Goal: Task Accomplishment & Management: Manage account settings

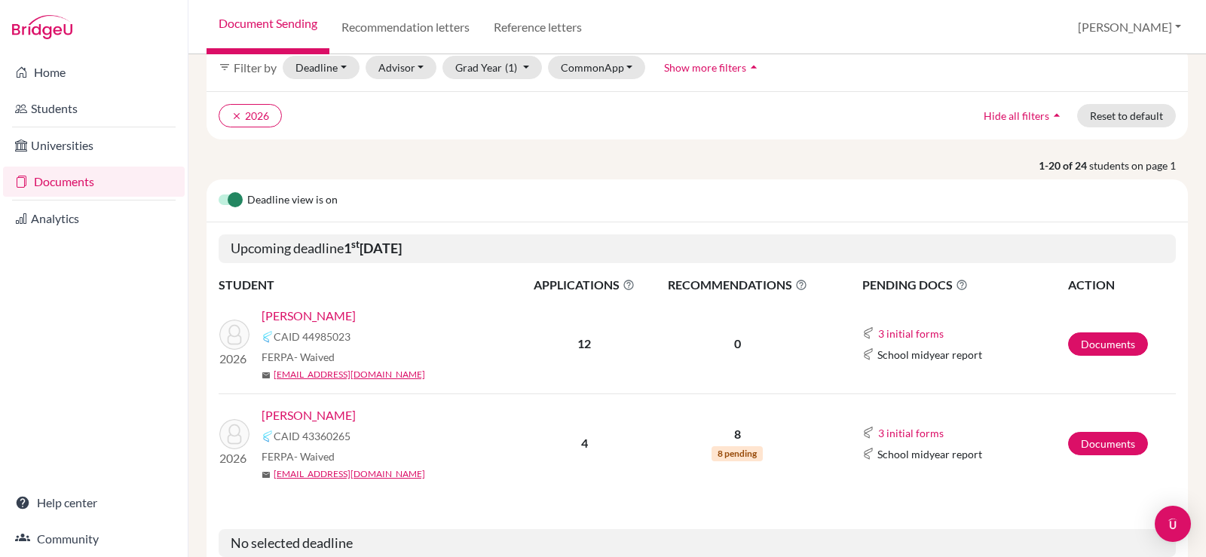
scroll to position [151, 0]
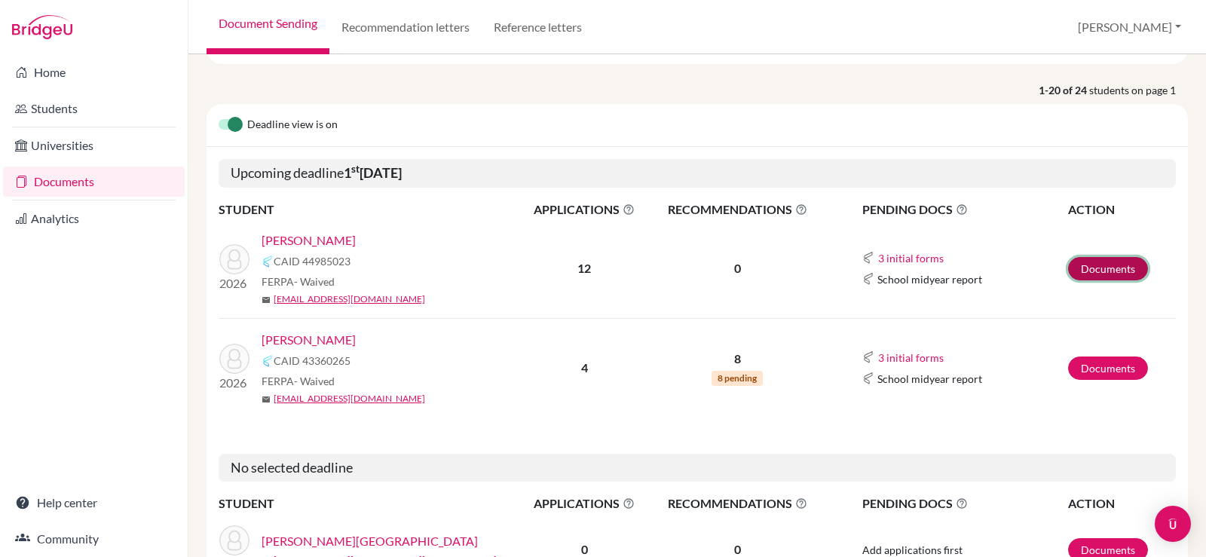
click at [1086, 267] on link "Documents" at bounding box center [1108, 268] width 80 height 23
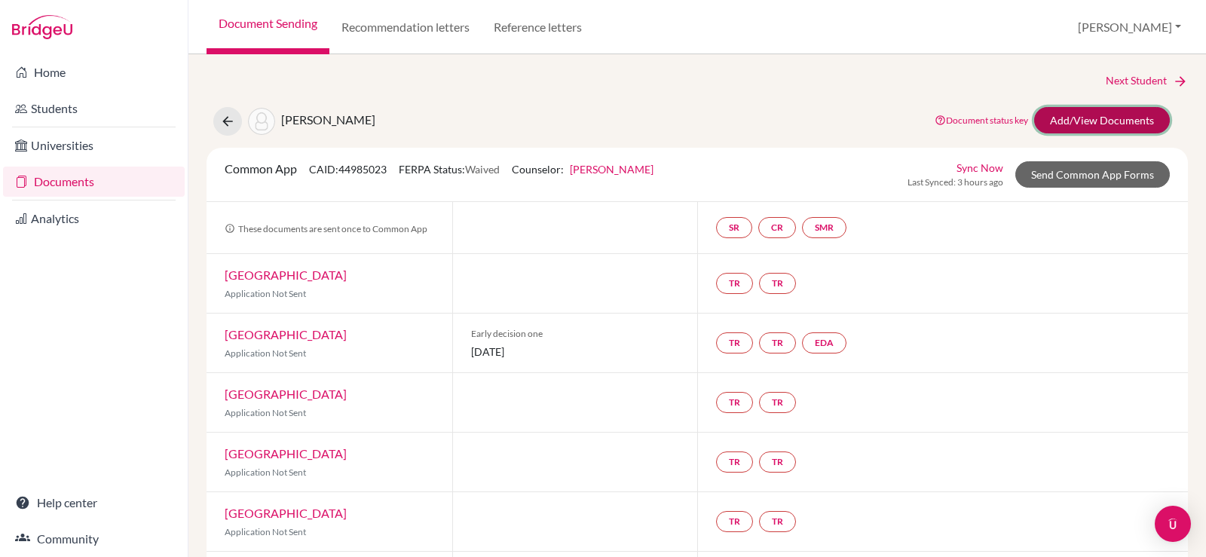
click at [1059, 124] on link "Add/View Documents" at bounding box center [1102, 120] width 136 height 26
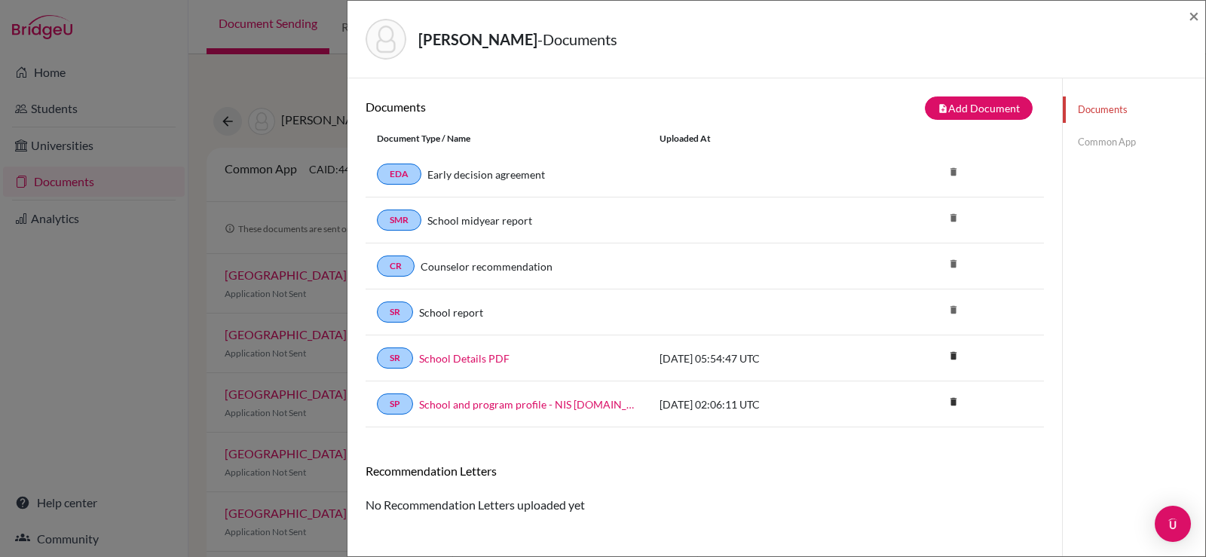
click at [458, 313] on link "School report" at bounding box center [451, 312] width 64 height 16
click at [399, 313] on link "SR" at bounding box center [395, 311] width 36 height 21
click at [454, 319] on link "School report" at bounding box center [451, 312] width 64 height 16
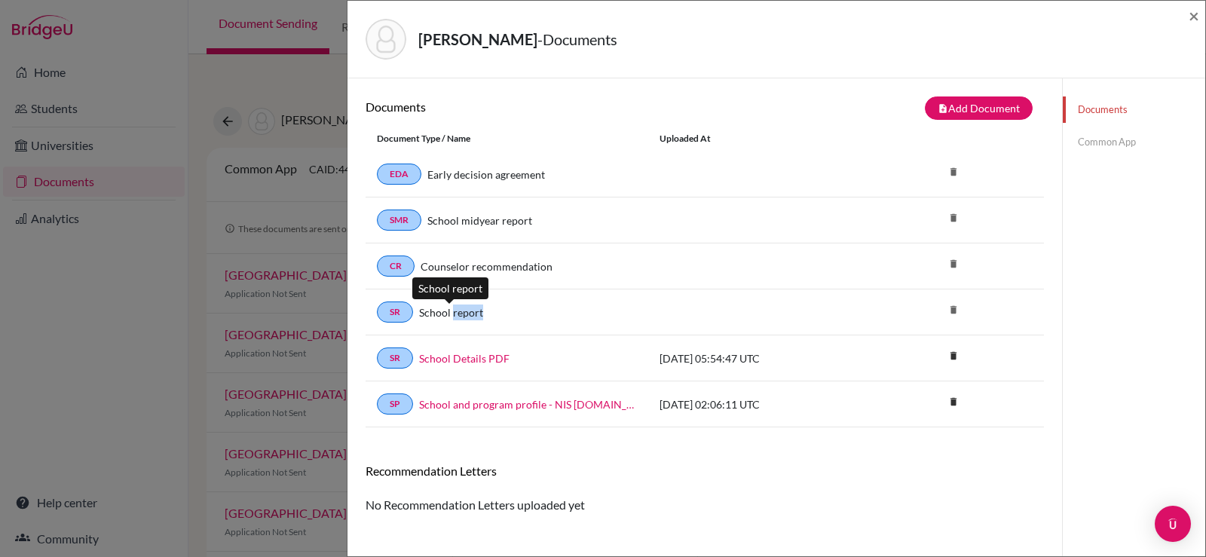
click at [454, 319] on link "School report" at bounding box center [451, 312] width 64 height 16
click at [457, 319] on link "School report" at bounding box center [451, 312] width 64 height 16
click at [394, 312] on link "SR" at bounding box center [395, 311] width 36 height 21
click at [1087, 146] on link "Common App" at bounding box center [1134, 142] width 142 height 26
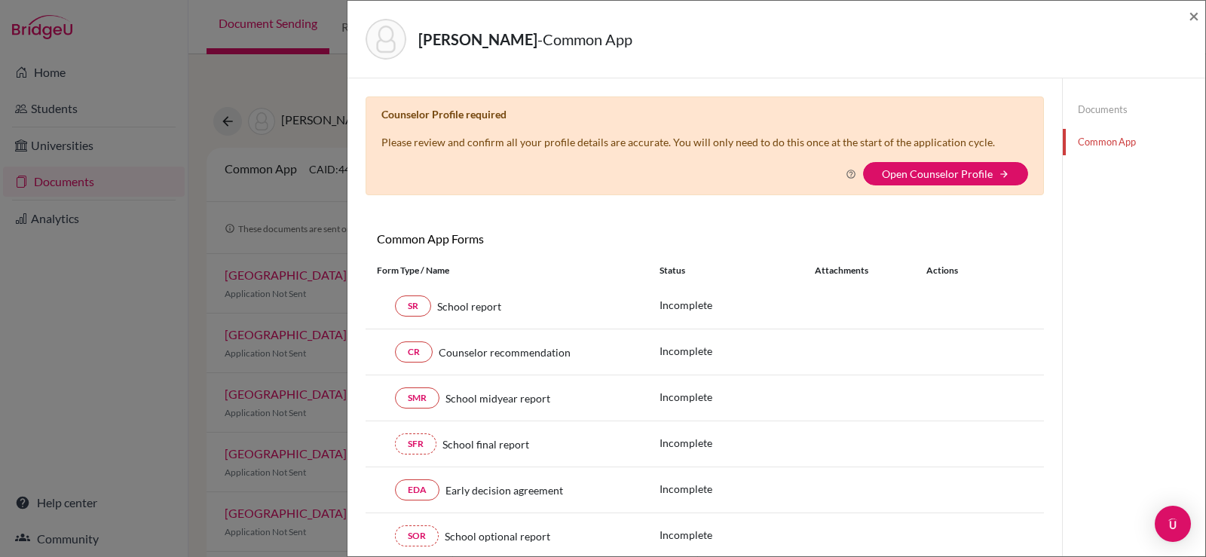
click at [1084, 114] on link "Documents" at bounding box center [1134, 109] width 142 height 26
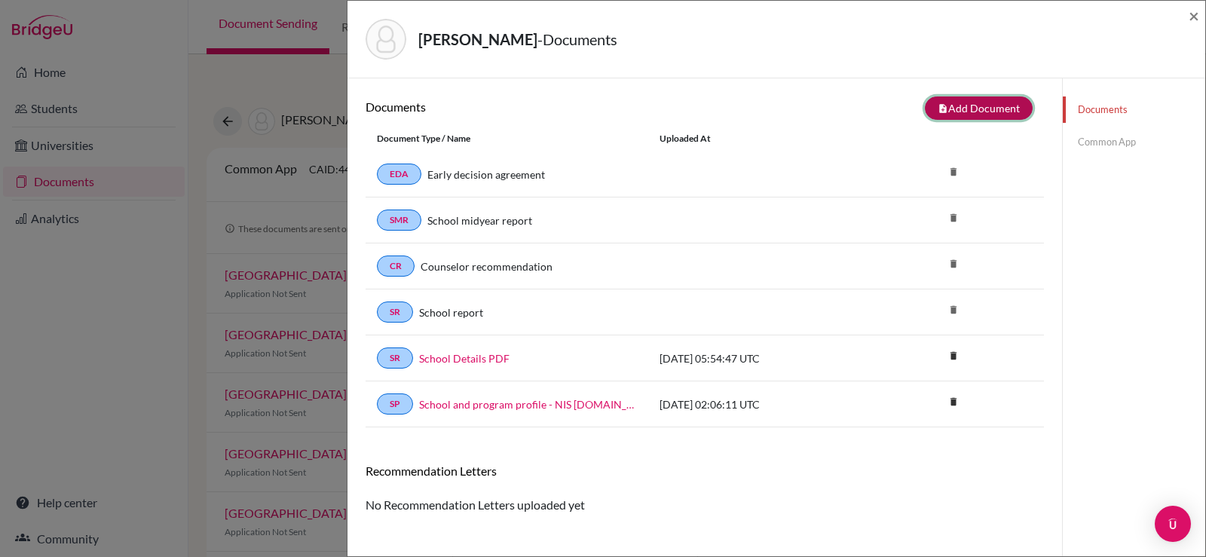
click at [946, 109] on button "note_add Add Document" at bounding box center [979, 107] width 108 height 23
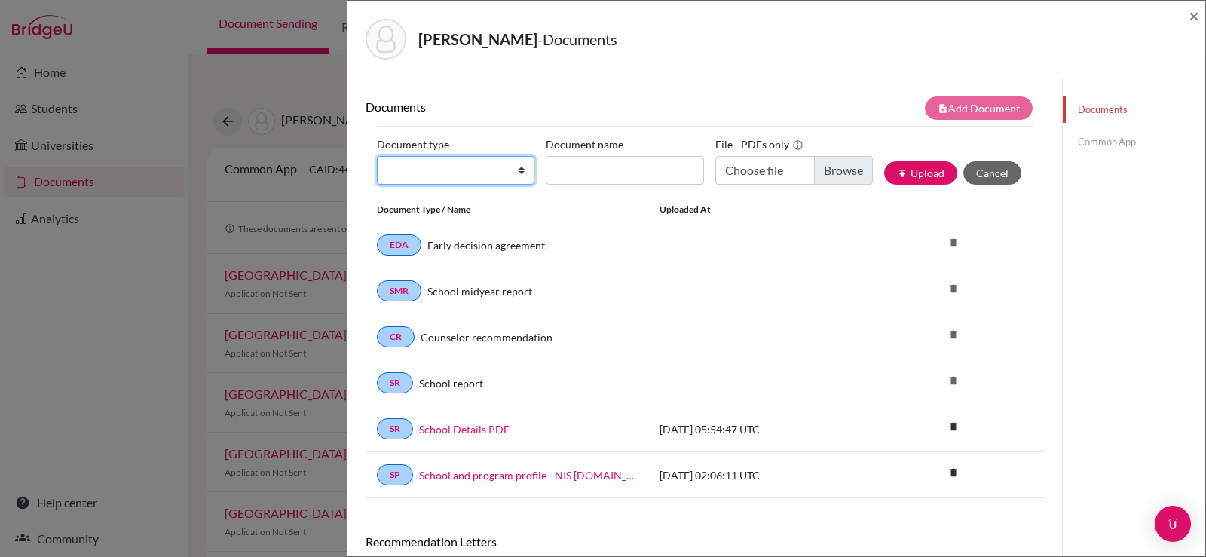
click at [488, 176] on select "Change explanation for Common App reports Counselor recommendation Internationa…" at bounding box center [455, 170] width 157 height 29
select select "44"
click at [377, 156] on select "Change explanation for Common App reports Counselor recommendation Internationa…" at bounding box center [455, 170] width 157 height 29
click at [600, 158] on input "Document name" at bounding box center [624, 170] width 157 height 29
click at [603, 167] on input "Document name" at bounding box center [624, 170] width 157 height 29
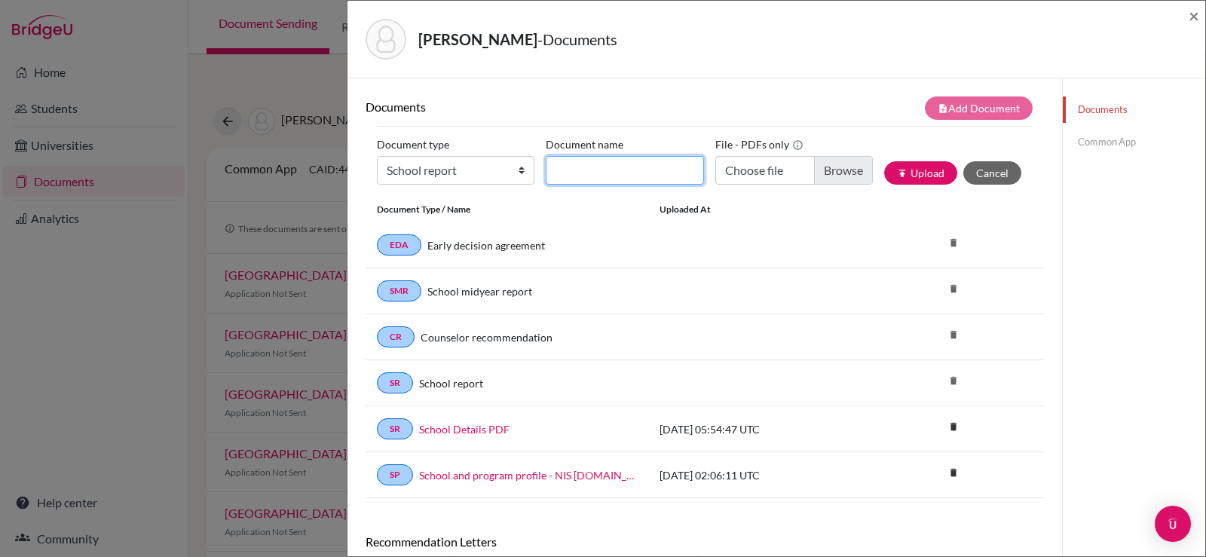
click at [561, 162] on input "Document name" at bounding box center [624, 170] width 157 height 29
type input "Ryu, Seungri [Grade 10 to 11]"
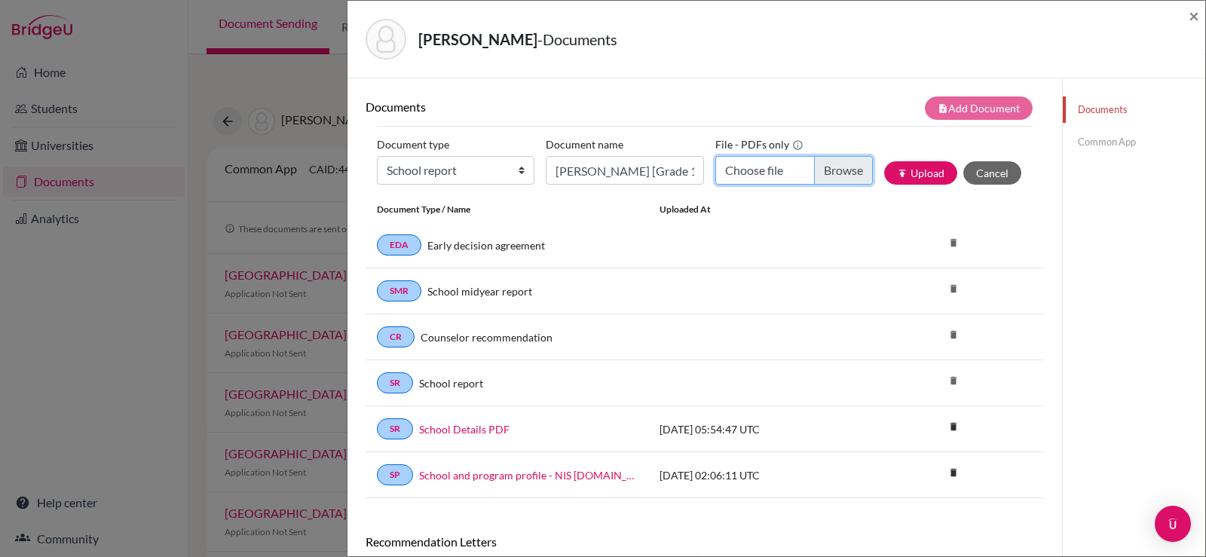
click at [766, 168] on input "Choose file" at bounding box center [793, 170] width 157 height 29
type input "C:\fakepath\RYU, SEUNGRI - TOR - 8-2-2025.pdf"
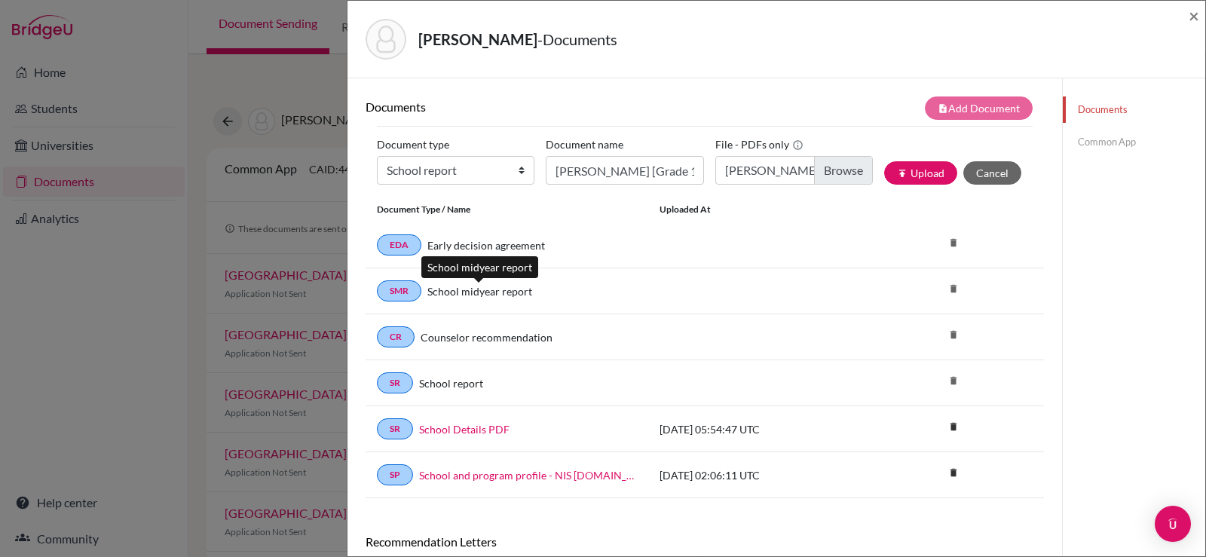
click at [476, 297] on link "School midyear report" at bounding box center [479, 291] width 105 height 16
click at [897, 178] on icon "publish" at bounding box center [902, 173] width 11 height 11
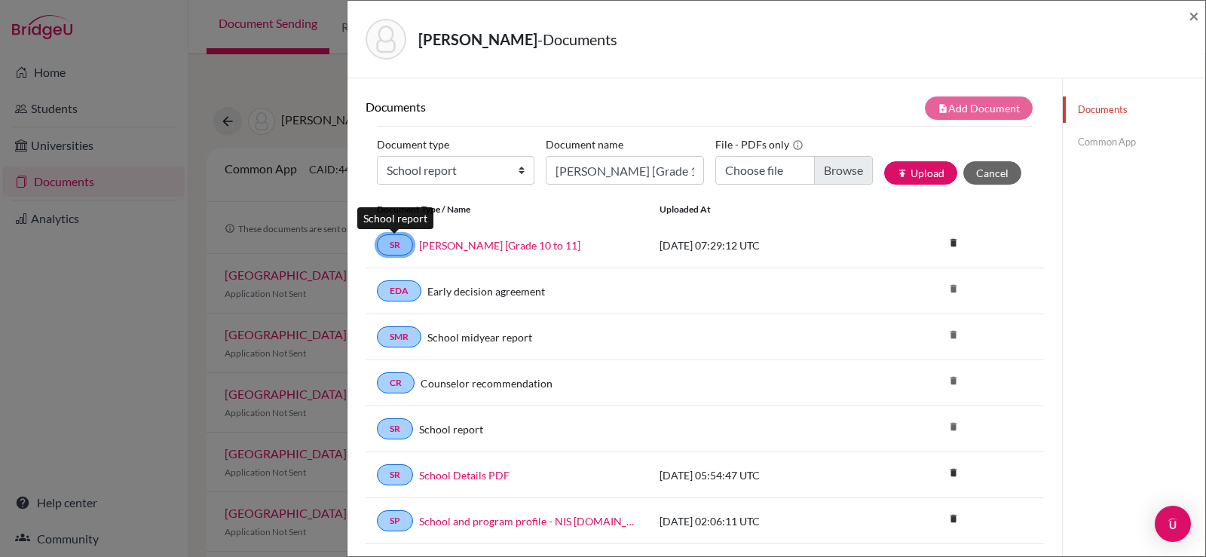
click at [388, 243] on link "SR" at bounding box center [395, 244] width 36 height 21
click at [399, 435] on link "SR" at bounding box center [395, 428] width 36 height 21
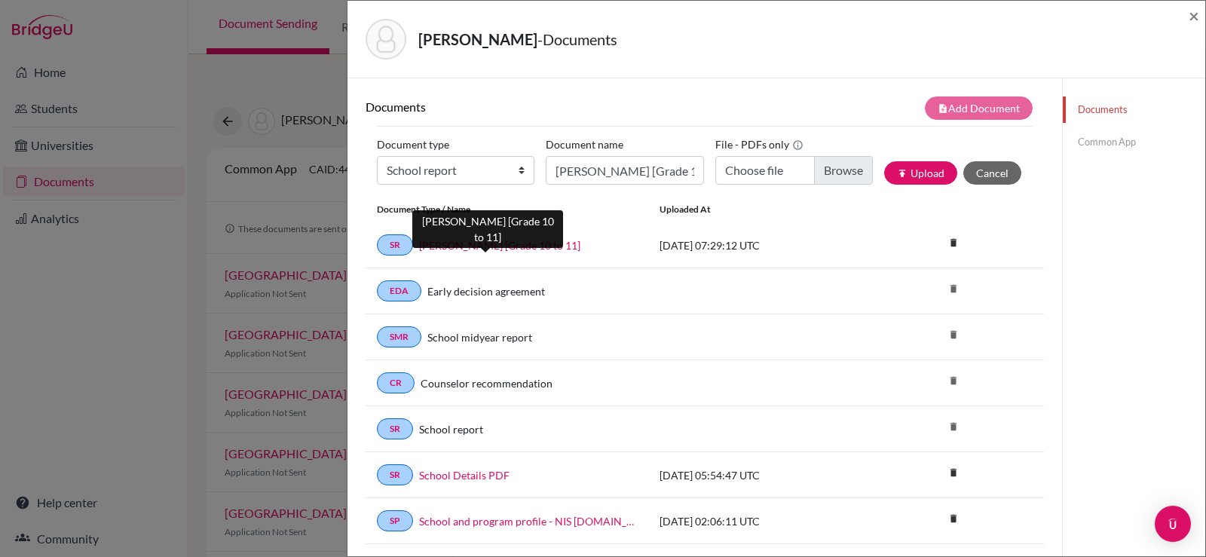
click at [463, 245] on link "Ryu, Seungri [Grade 10 to 11]" at bounding box center [499, 245] width 161 height 16
click at [1183, 17] on div "Ryu, Daniel - Documents ×" at bounding box center [776, 39] width 846 height 65
click at [1195, 14] on span "×" at bounding box center [1193, 16] width 11 height 22
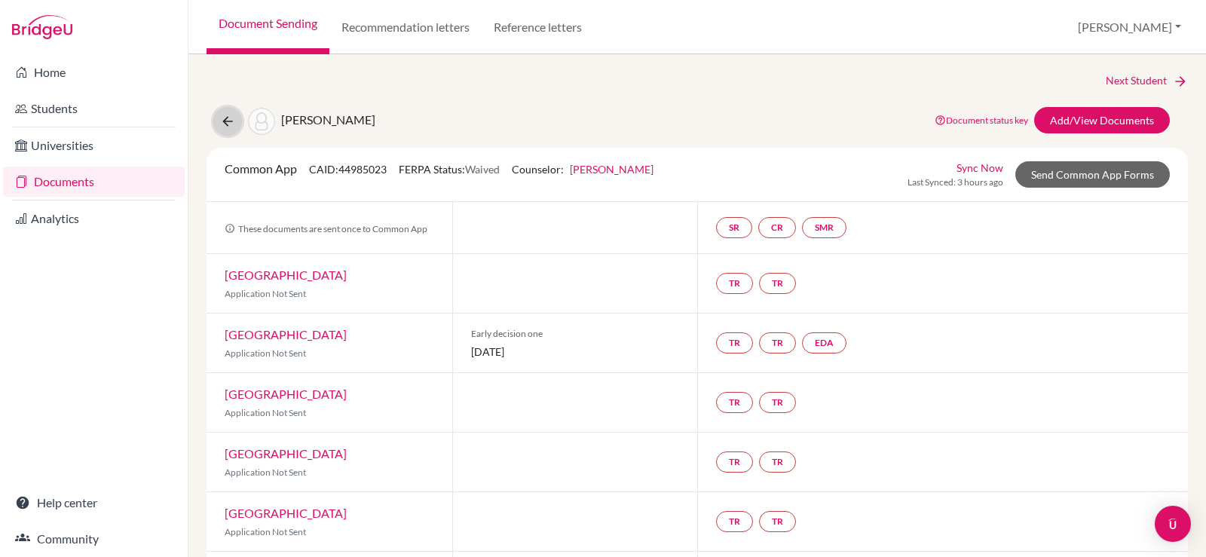
click at [232, 121] on icon at bounding box center [227, 121] width 15 height 15
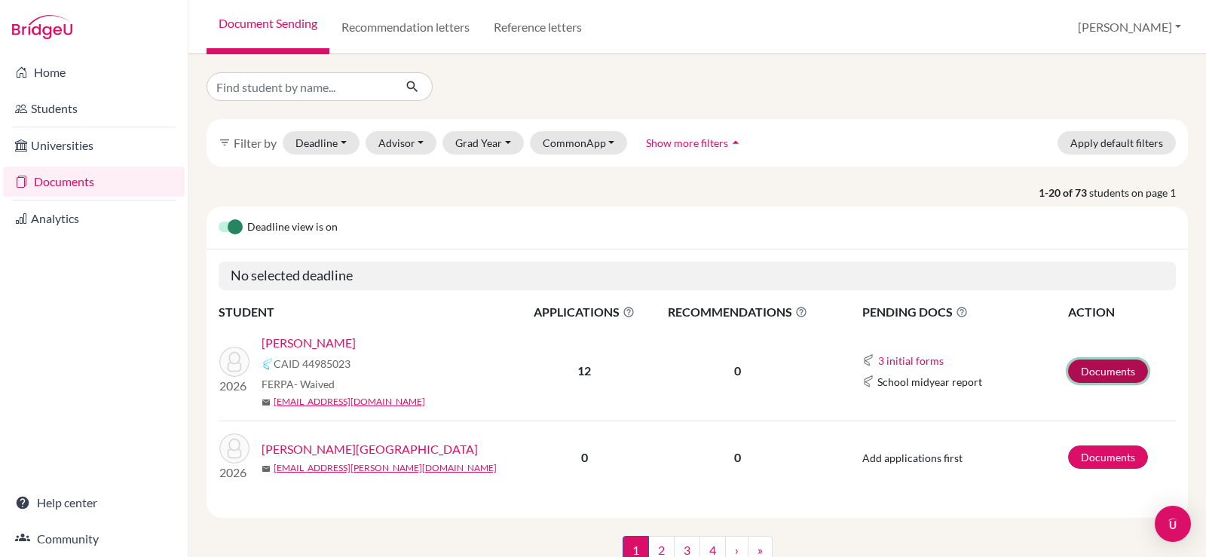
click at [1082, 365] on link "Documents" at bounding box center [1108, 370] width 80 height 23
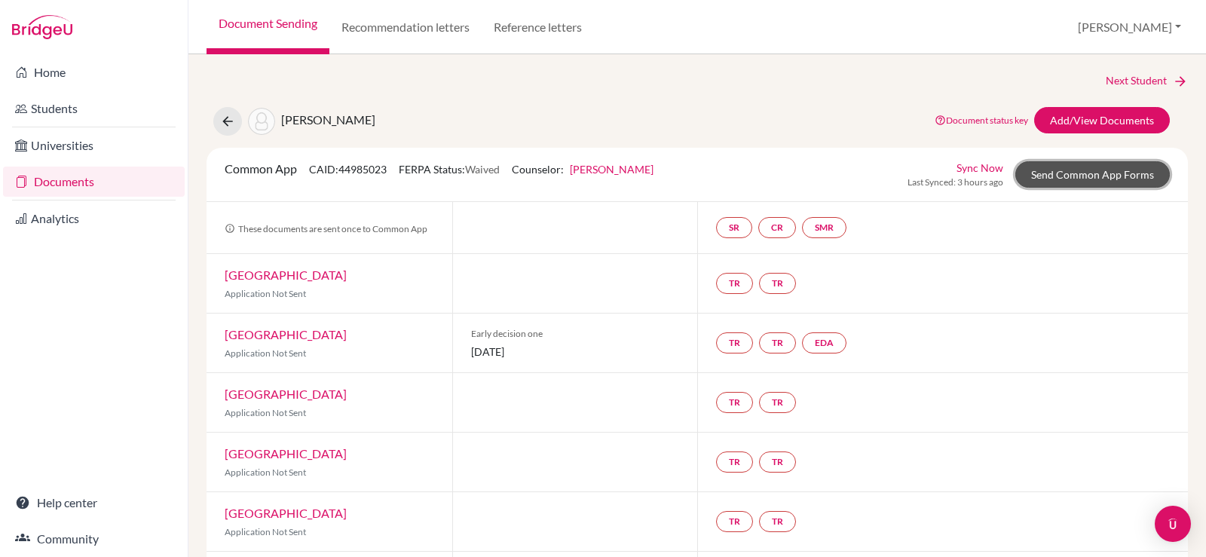
click at [1058, 176] on link "Send Common App Forms" at bounding box center [1092, 174] width 154 height 26
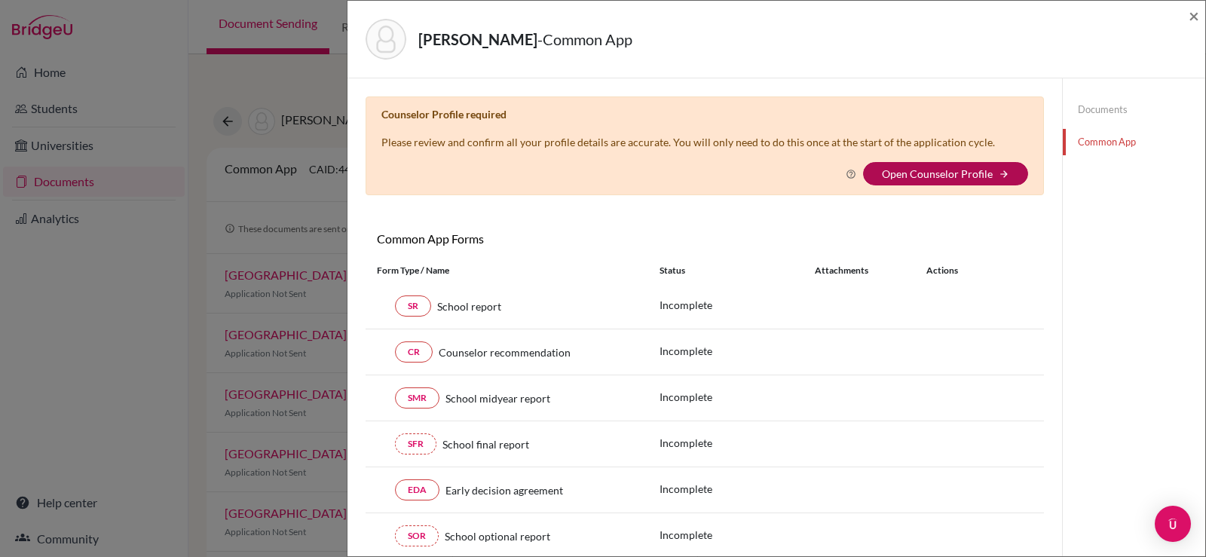
click at [923, 169] on link "Open Counselor Profile" at bounding box center [937, 173] width 111 height 13
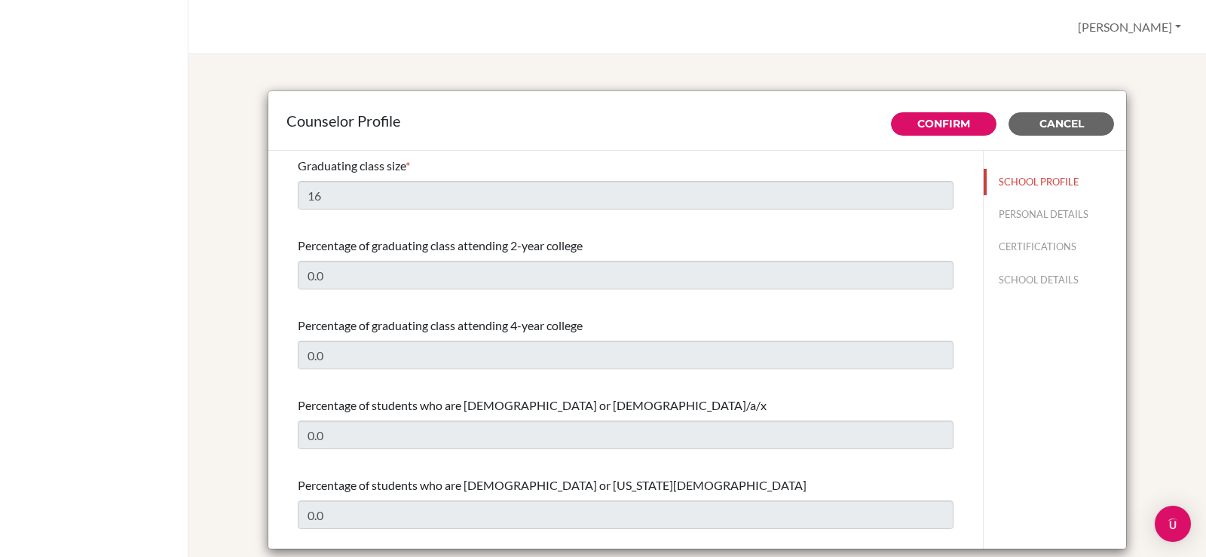
select select "0"
select select "320478"
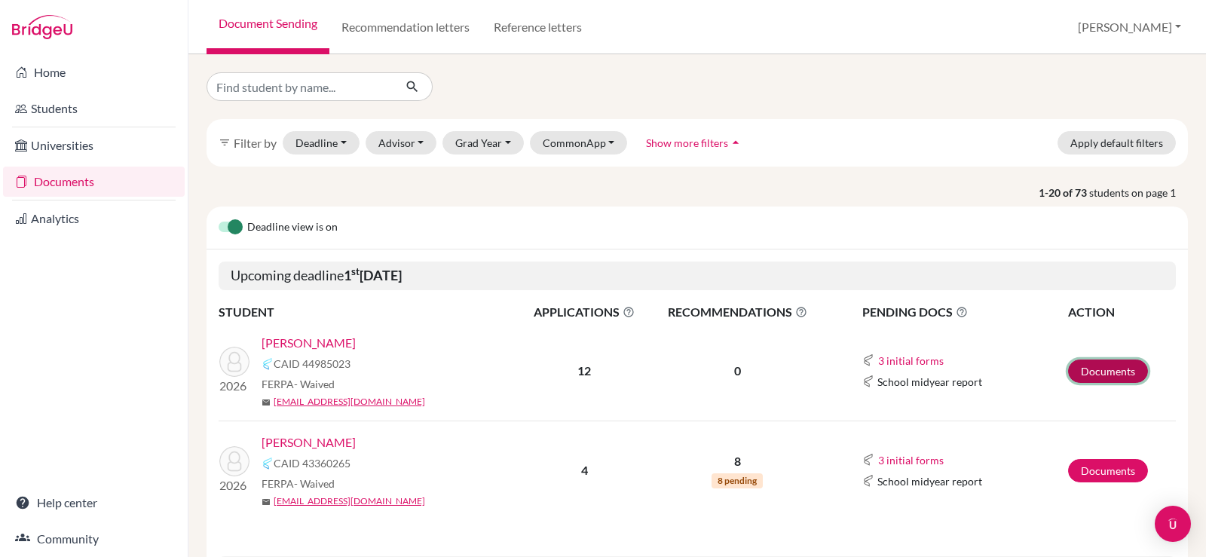
click at [1082, 376] on link "Documents" at bounding box center [1108, 370] width 80 height 23
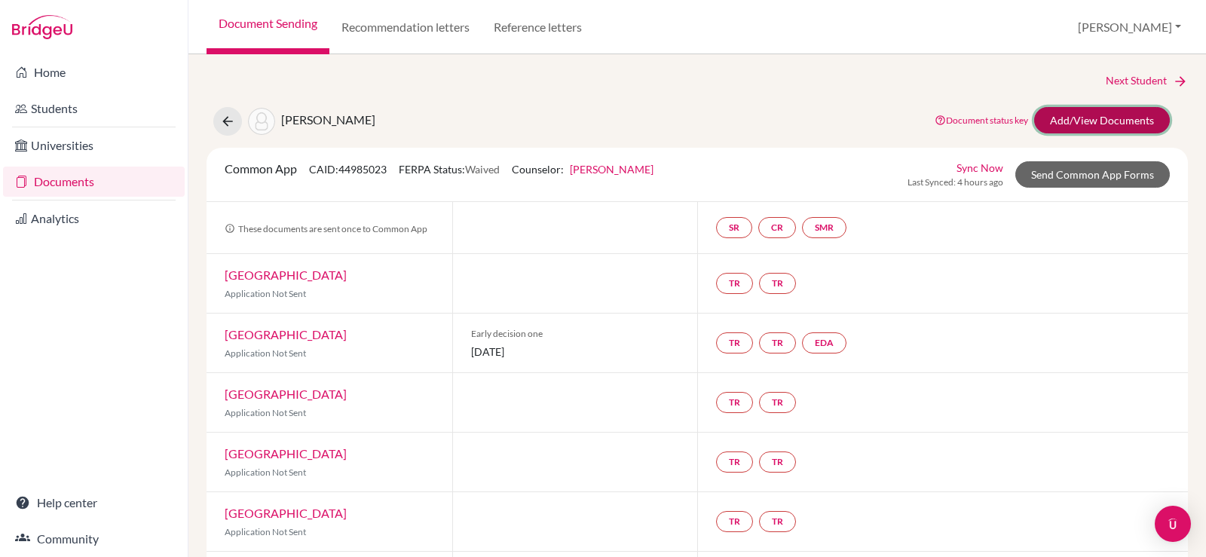
click at [1078, 115] on link "Add/View Documents" at bounding box center [1102, 120] width 136 height 26
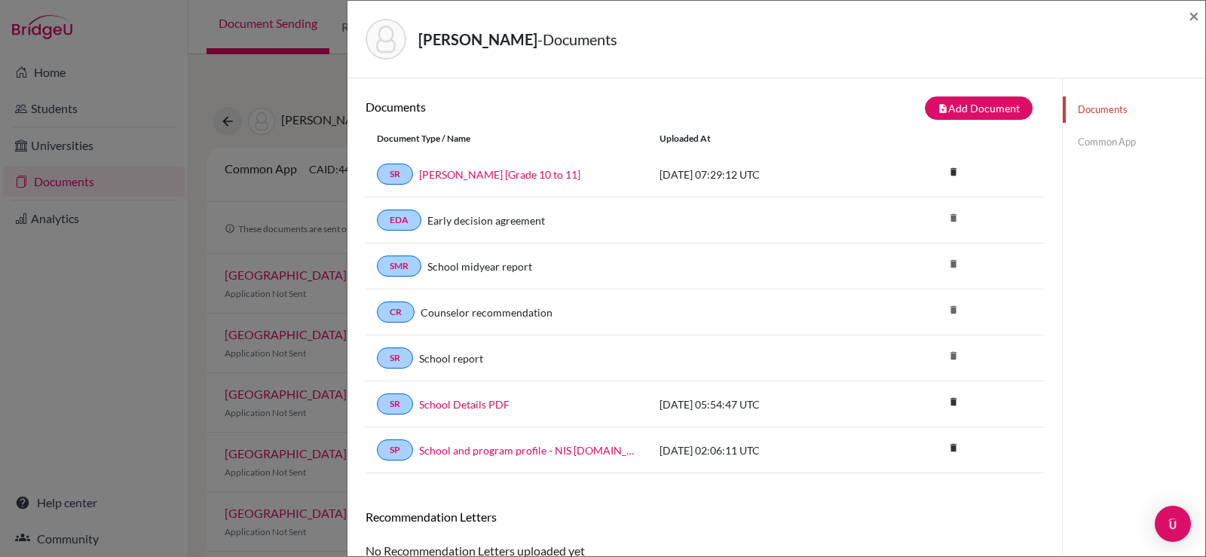
click at [1085, 137] on link "Common App" at bounding box center [1134, 142] width 142 height 26
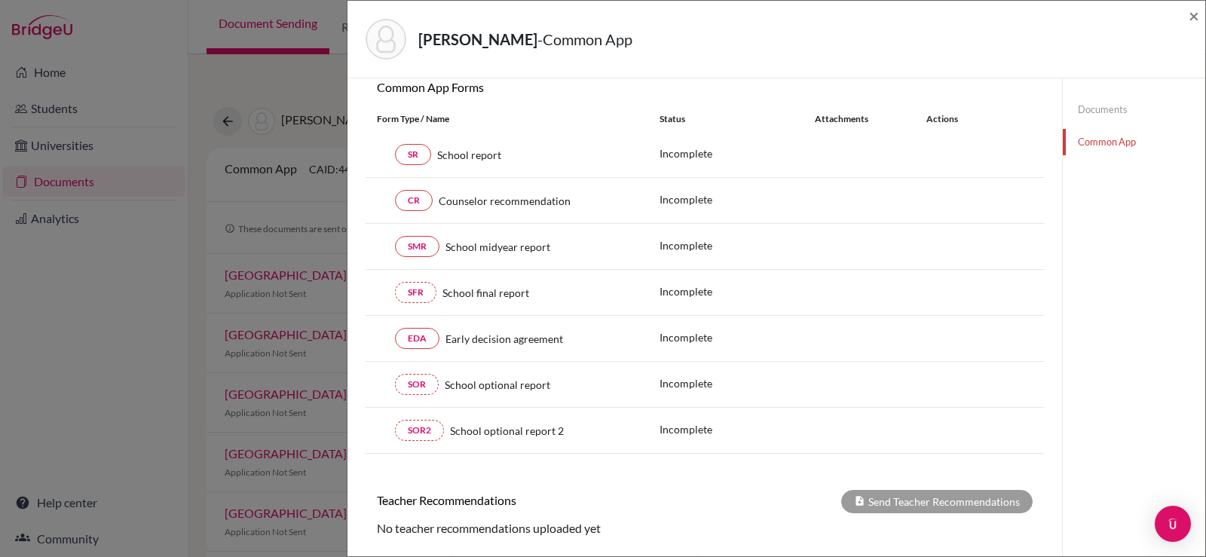
scroll to position [143, 0]
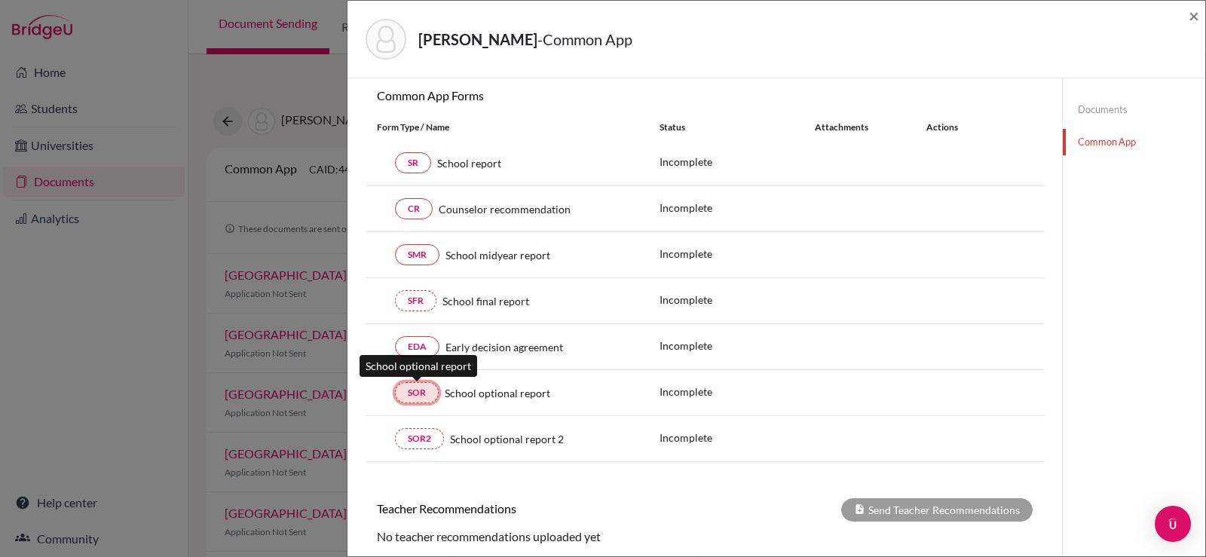
click at [417, 393] on link "SOR" at bounding box center [417, 392] width 44 height 21
click at [418, 391] on link "SOR" at bounding box center [417, 392] width 44 height 21
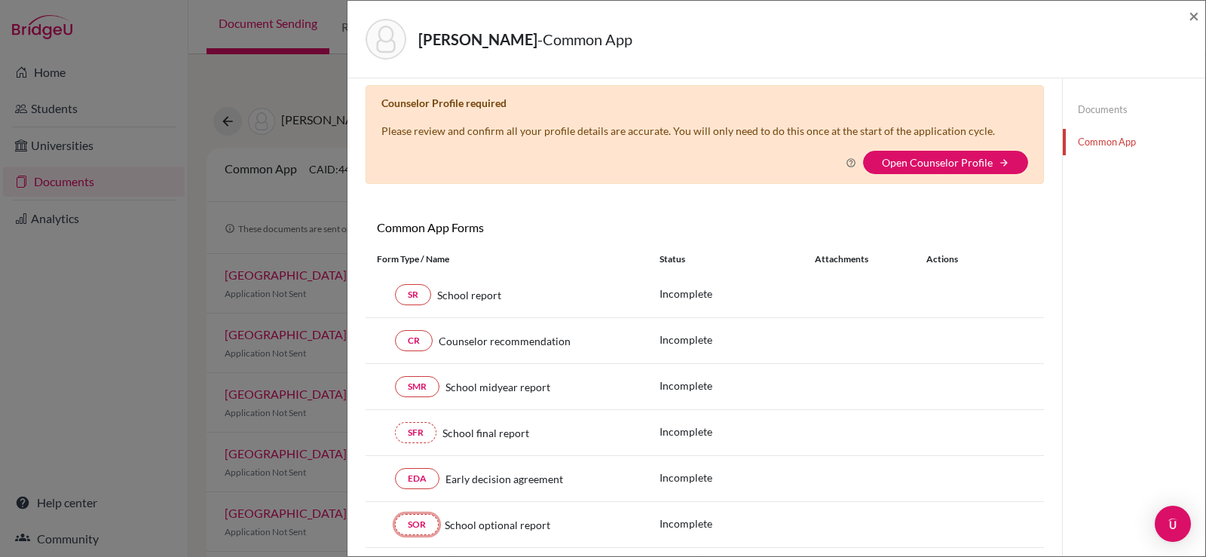
scroll to position [0, 0]
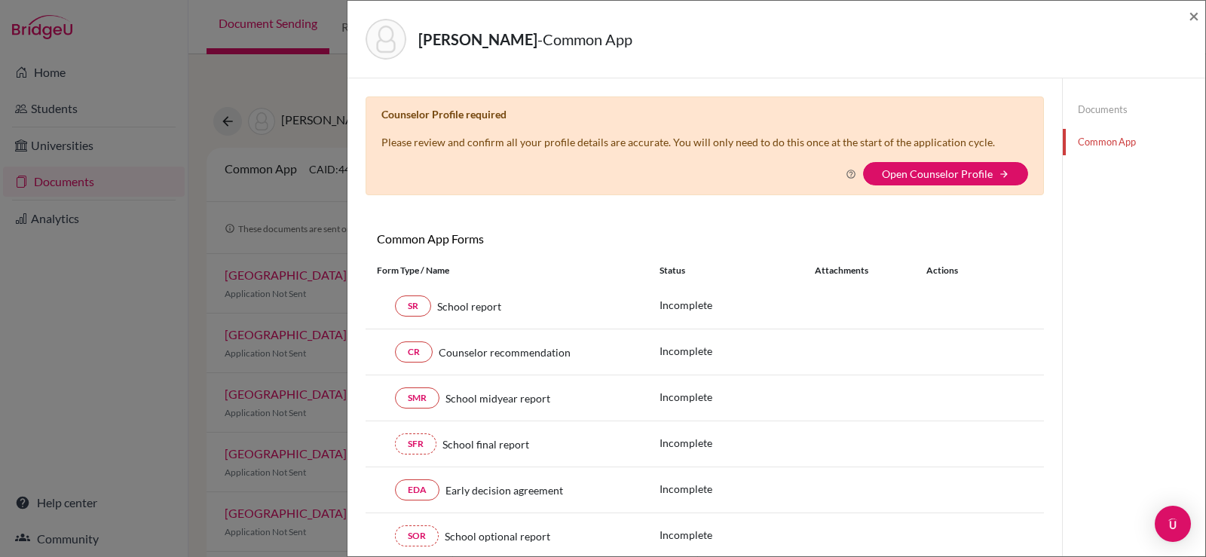
click at [1200, 8] on div "Ryu, Daniel - Common App ×" at bounding box center [776, 40] width 858 height 78
click at [1191, 17] on span "×" at bounding box center [1193, 16] width 11 height 22
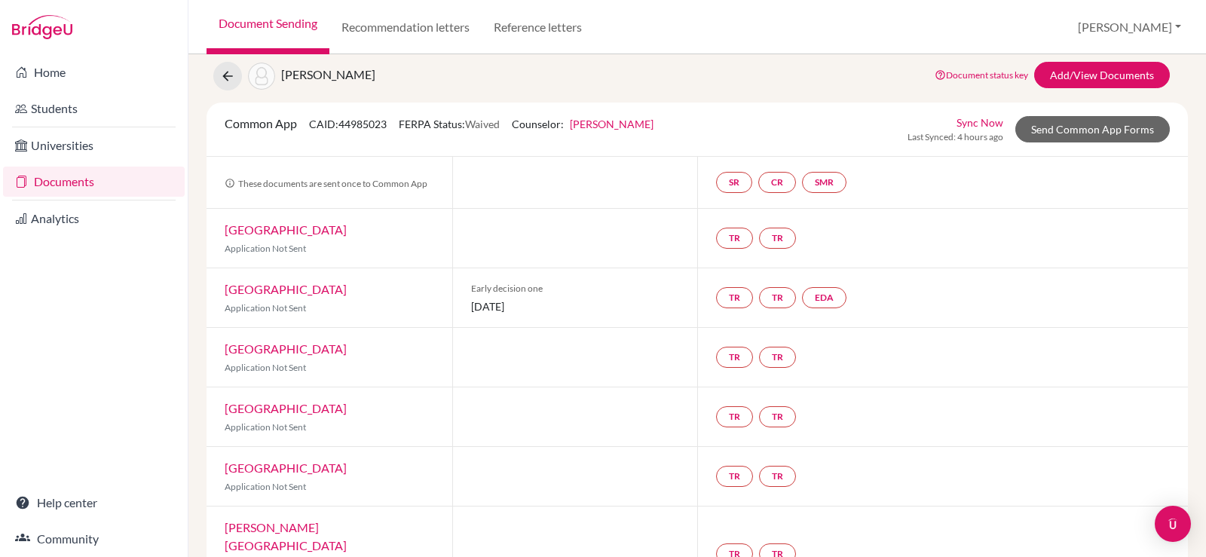
scroll to position [75, 0]
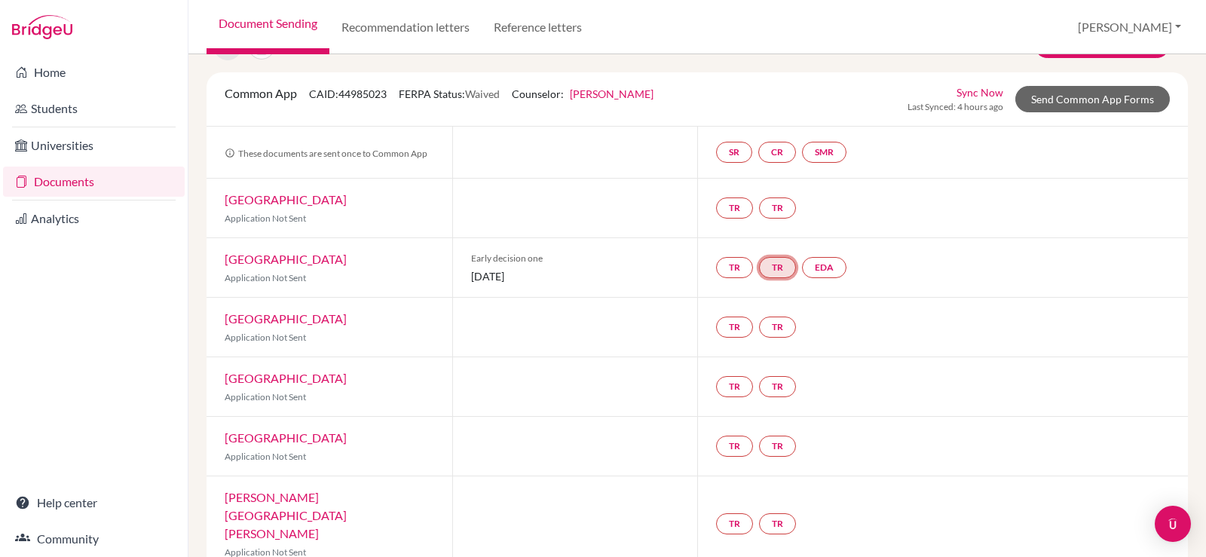
click at [759, 265] on link "TR" at bounding box center [777, 267] width 37 height 21
click at [727, 267] on link "TR" at bounding box center [734, 267] width 37 height 21
click at [727, 267] on link "TR Teacher recommendation Incomplete" at bounding box center [734, 267] width 37 height 21
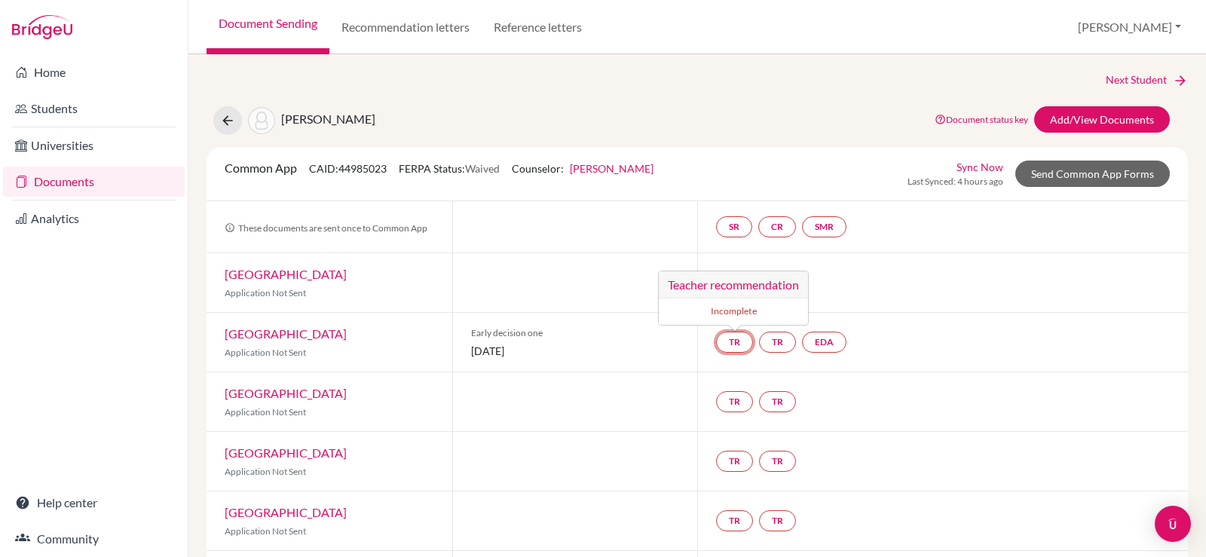
scroll to position [0, 0]
click at [1106, 128] on link "Add/View Documents" at bounding box center [1102, 120] width 136 height 26
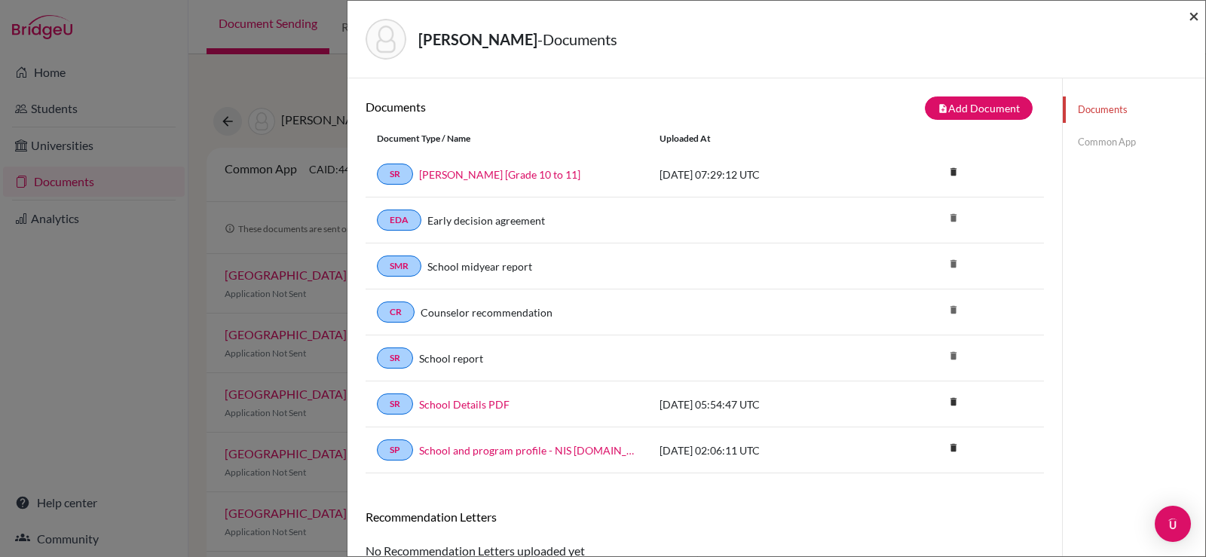
click at [1189, 19] on span "×" at bounding box center [1193, 16] width 11 height 22
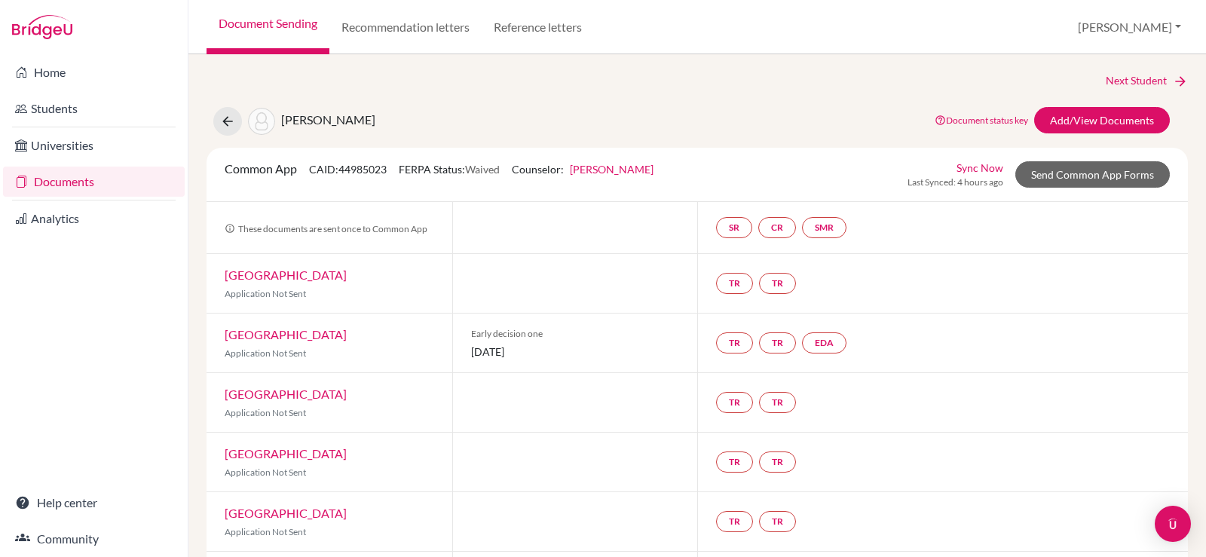
click at [984, 121] on link "Document status key" at bounding box center [980, 120] width 93 height 11
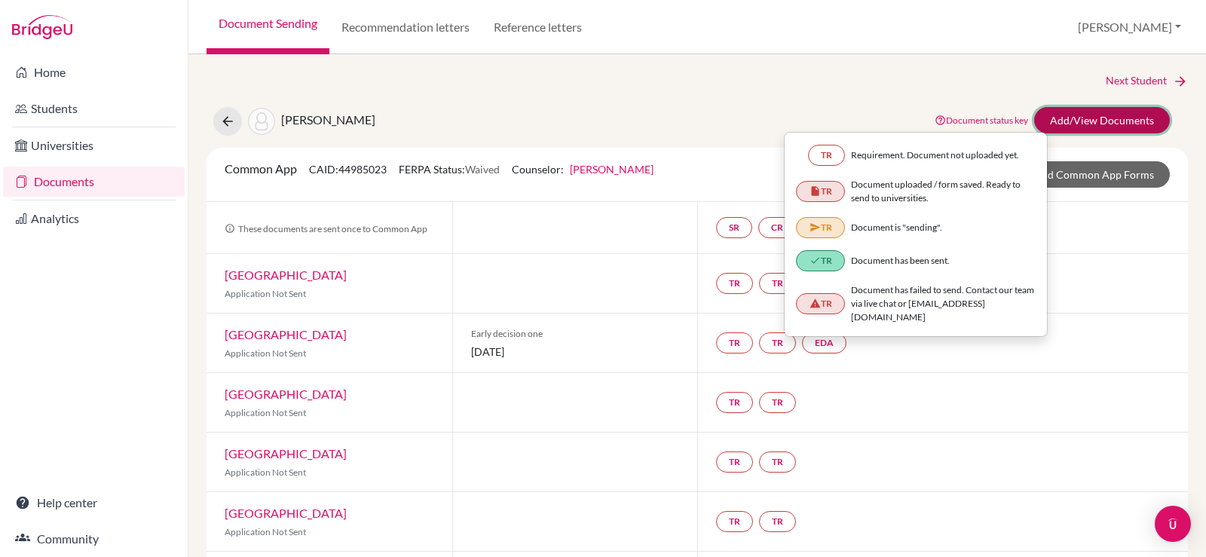
click at [1081, 131] on link "Add/View Documents" at bounding box center [1102, 120] width 136 height 26
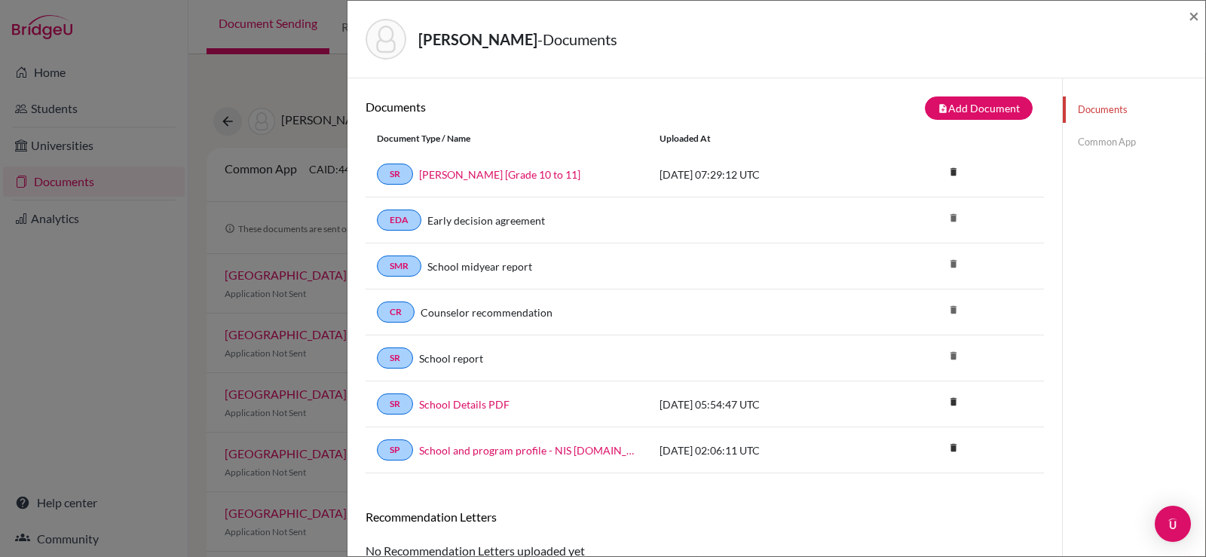
click at [1096, 146] on link "Common App" at bounding box center [1134, 142] width 142 height 26
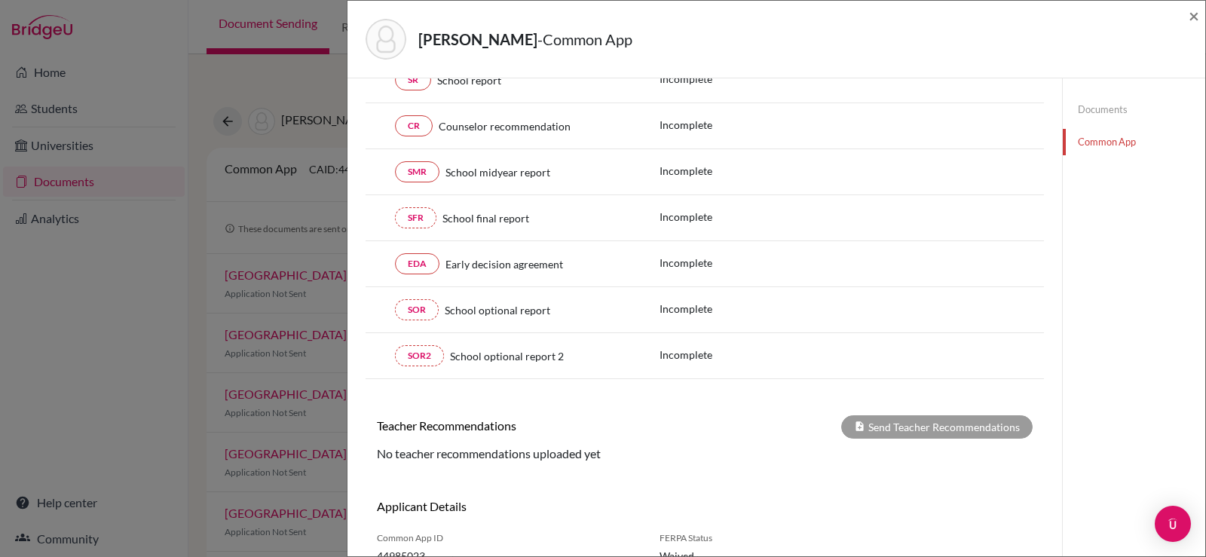
scroll to position [294, 0]
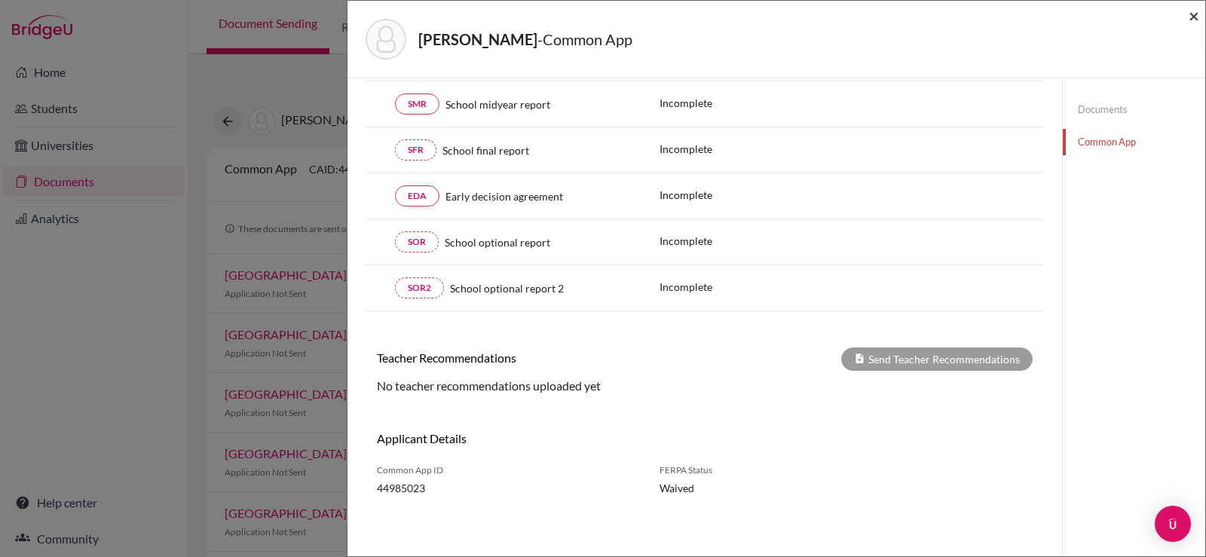
click at [1191, 13] on span "×" at bounding box center [1193, 16] width 11 height 22
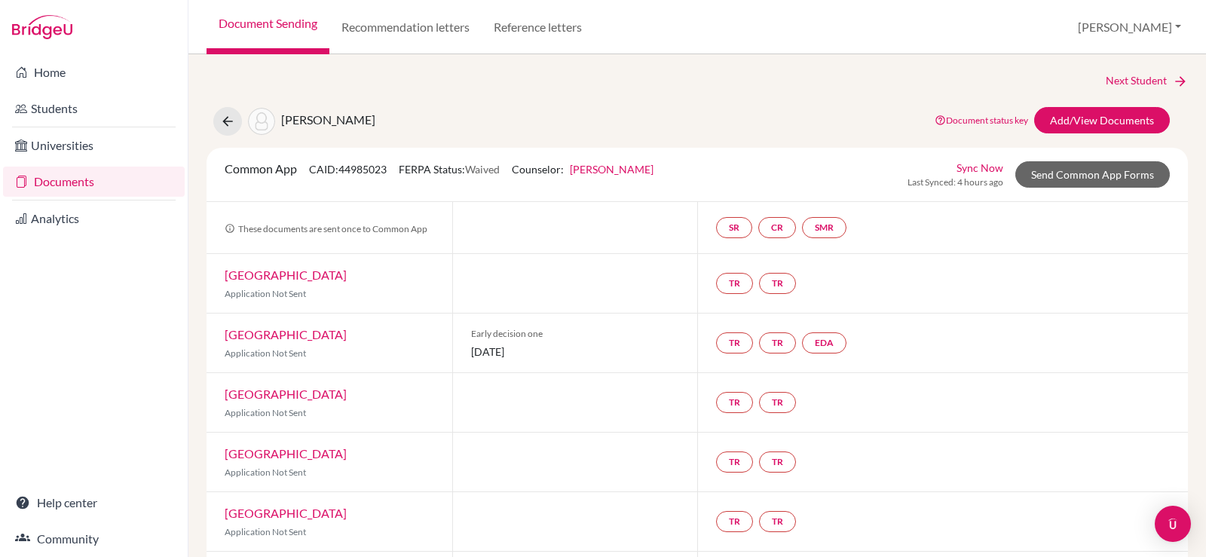
click at [45, 184] on link "Documents" at bounding box center [94, 182] width 182 height 30
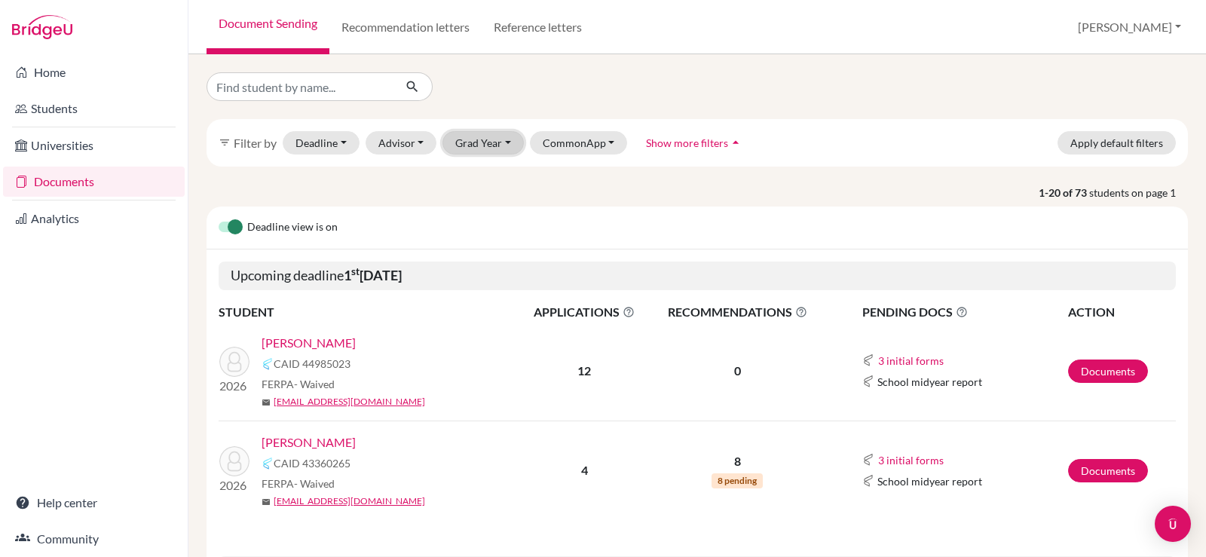
click at [482, 135] on button "Grad Year" at bounding box center [482, 142] width 81 height 23
click at [477, 218] on span "2026" at bounding box center [474, 223] width 27 height 18
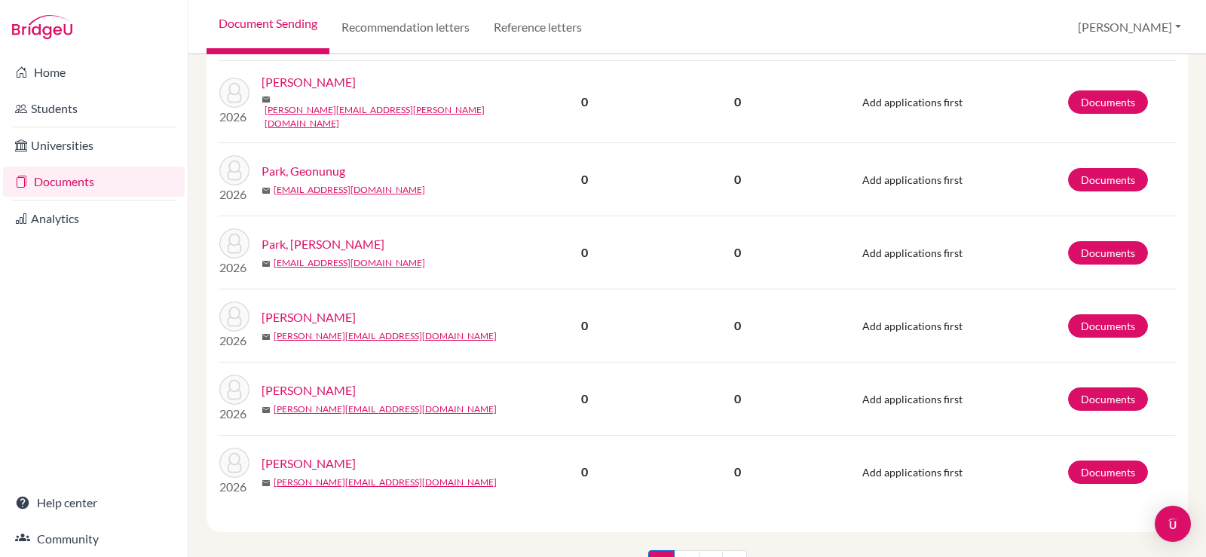
scroll to position [1541, 0]
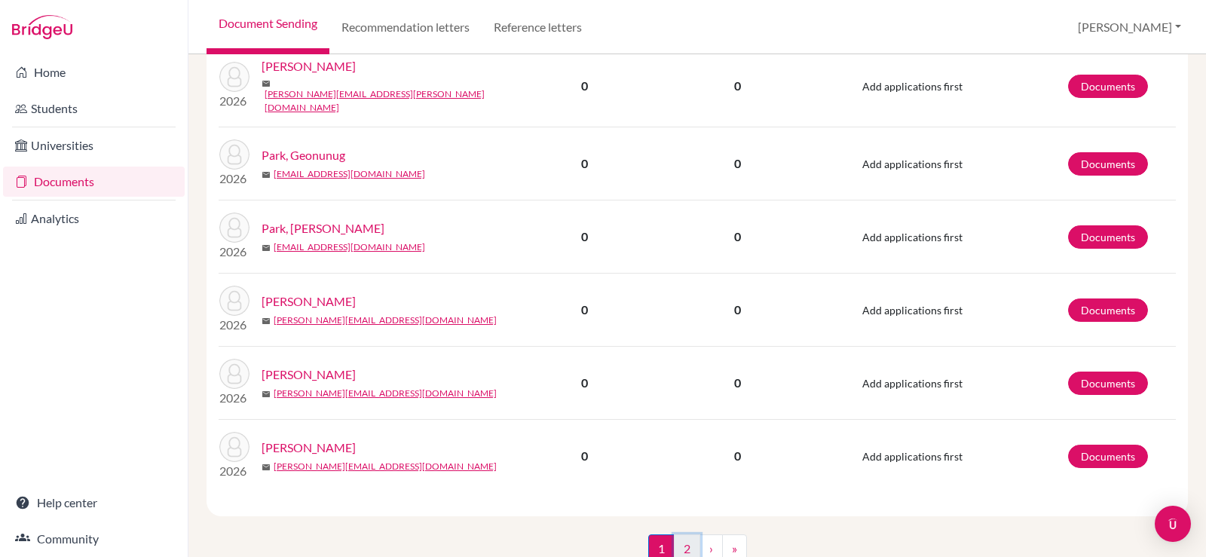
click at [688, 534] on link "2" at bounding box center [687, 548] width 26 height 29
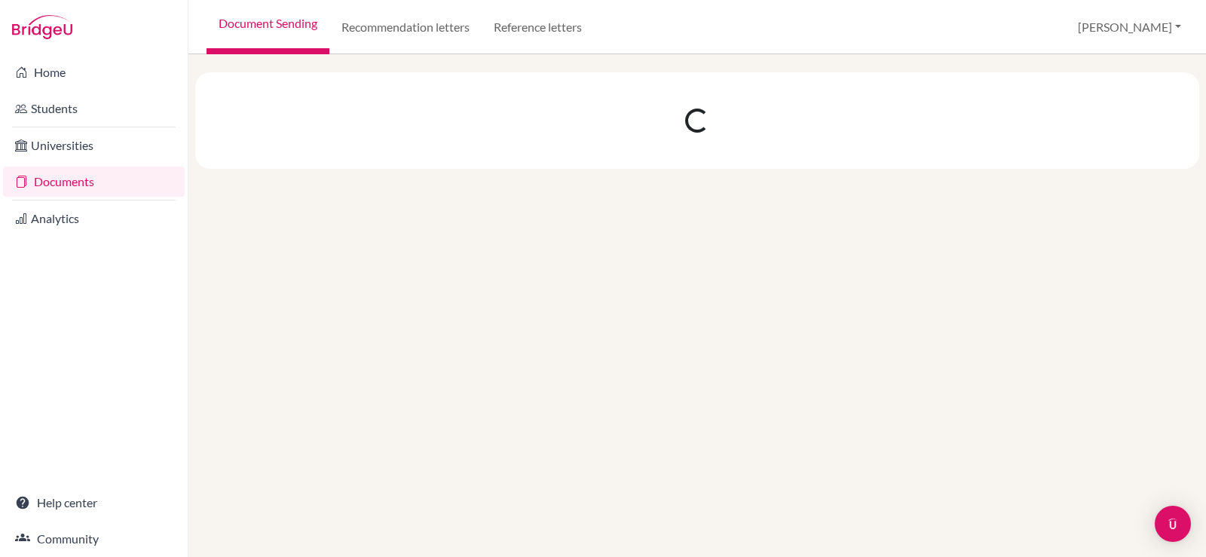
scroll to position [0, 0]
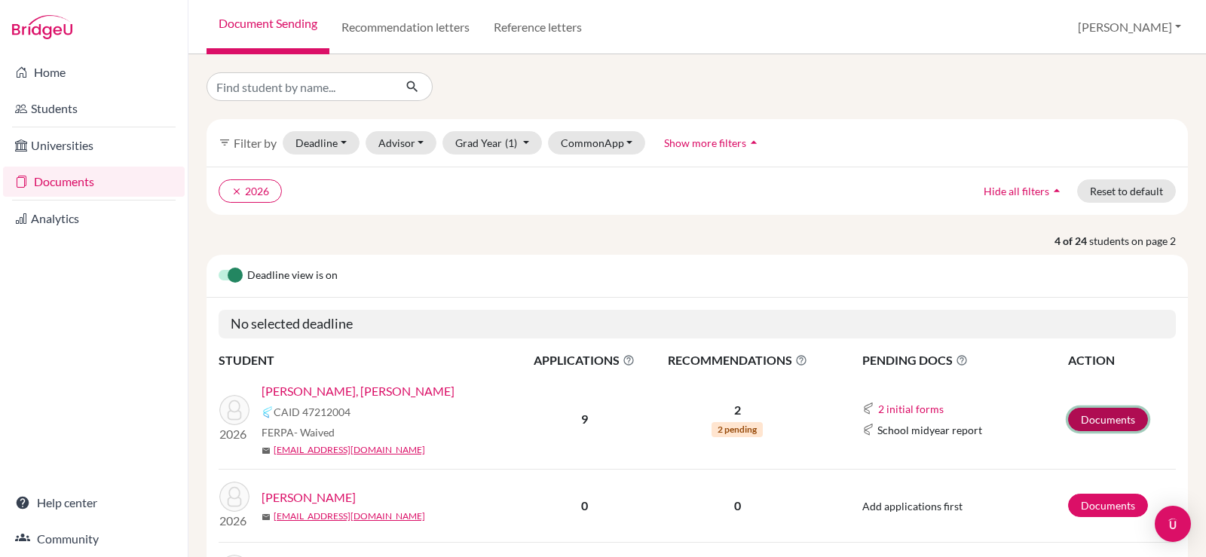
click at [1075, 415] on link "Documents" at bounding box center [1108, 419] width 80 height 23
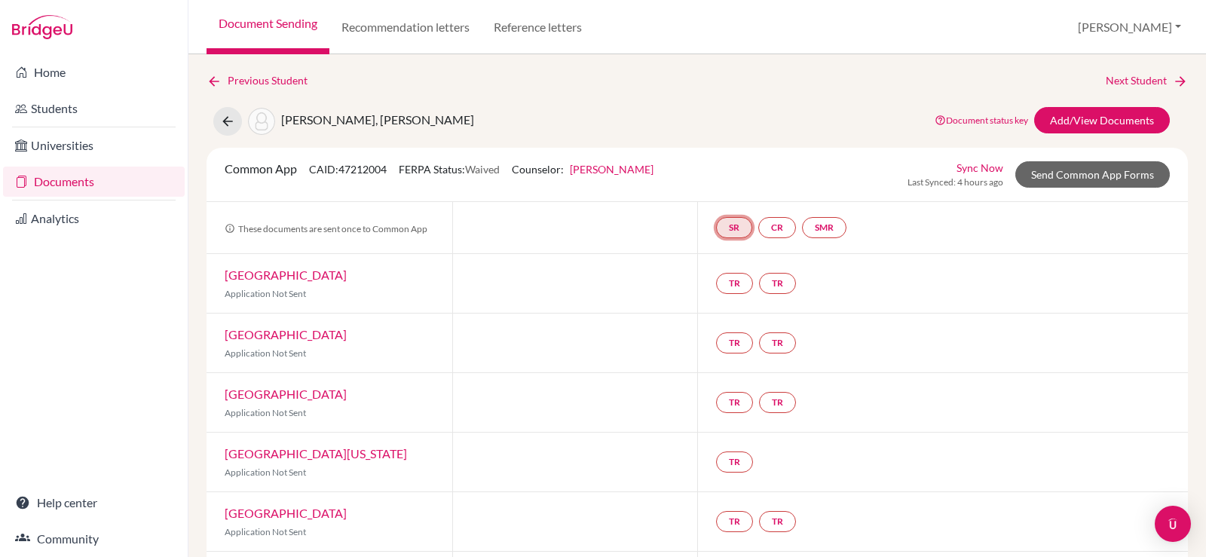
click at [726, 230] on link "SR" at bounding box center [734, 227] width 36 height 21
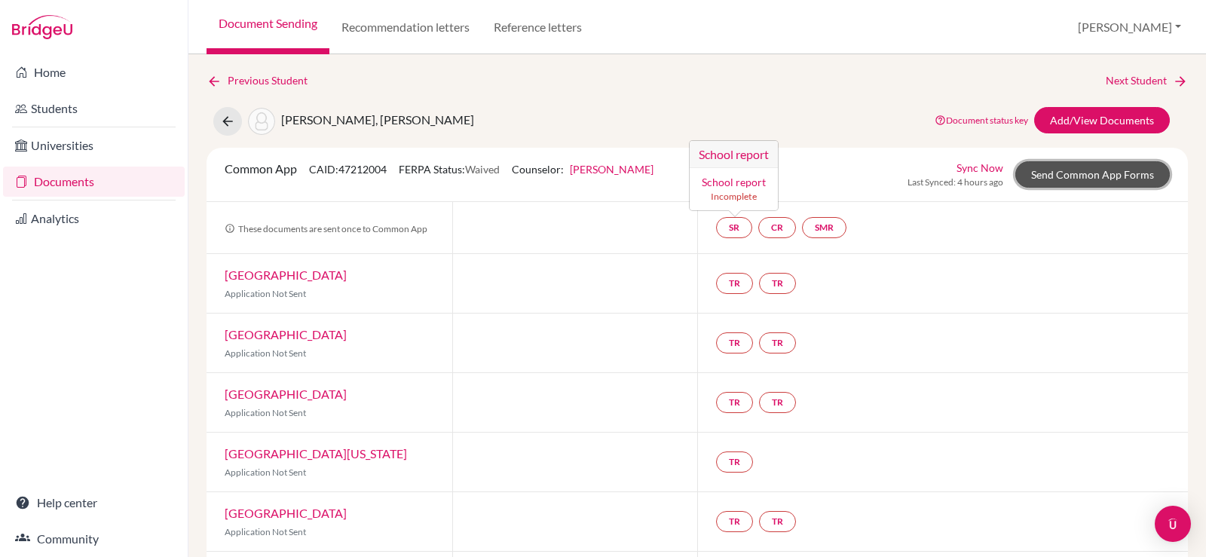
click at [1029, 180] on link "Send Common App Forms" at bounding box center [1092, 174] width 154 height 26
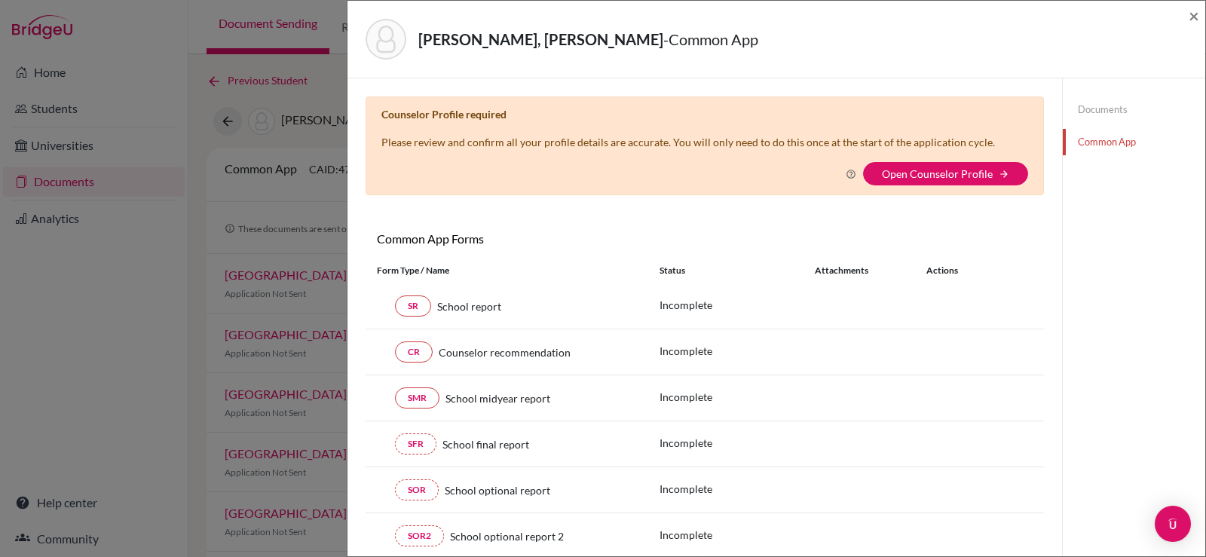
click at [1096, 109] on link "Documents" at bounding box center [1134, 109] width 142 height 26
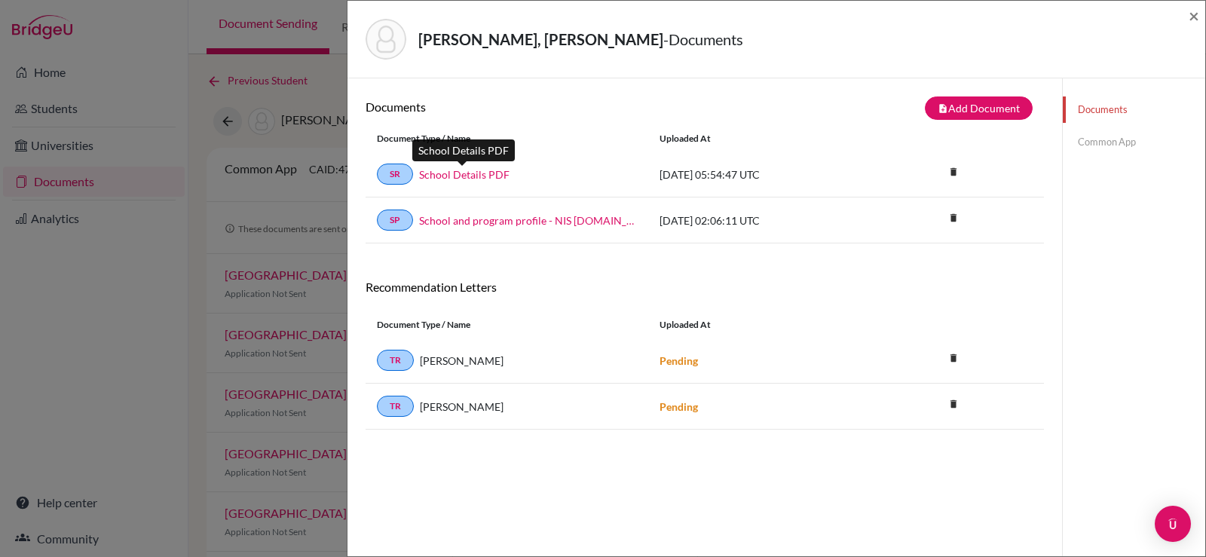
click at [488, 170] on link "School Details PDF" at bounding box center [464, 175] width 90 height 16
click at [1099, 141] on link "Common App" at bounding box center [1134, 142] width 142 height 26
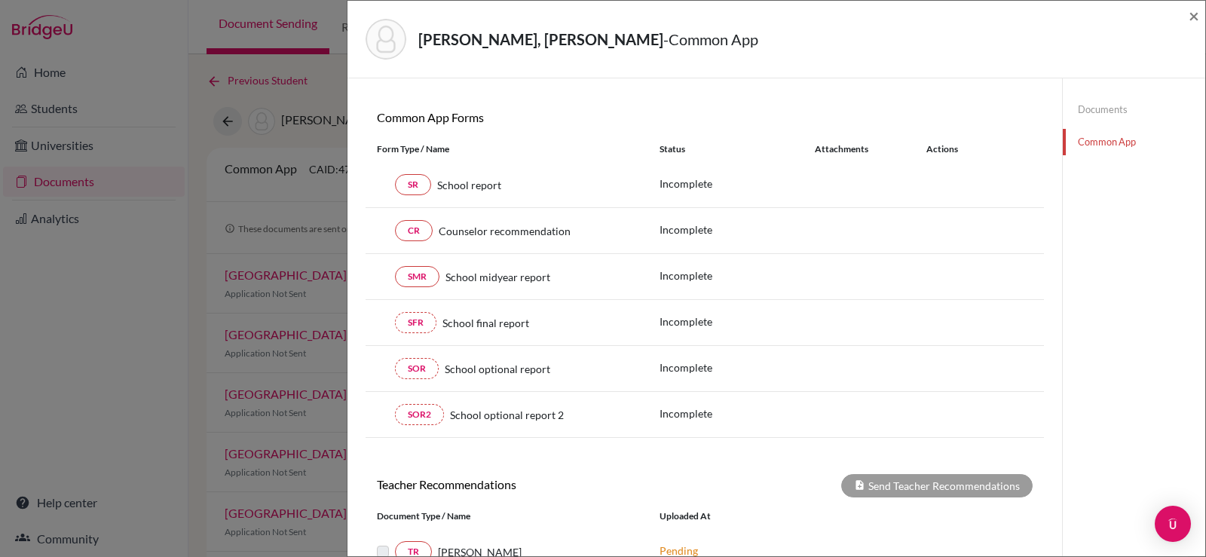
scroll to position [46, 0]
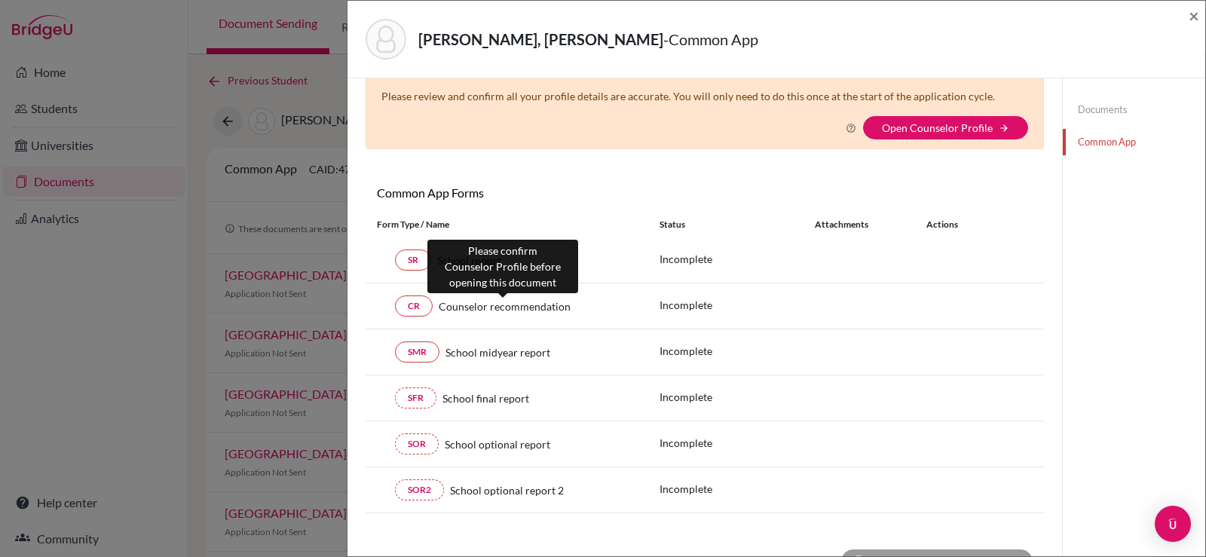
click at [483, 305] on span "Counselor recommendation" at bounding box center [505, 306] width 132 height 16
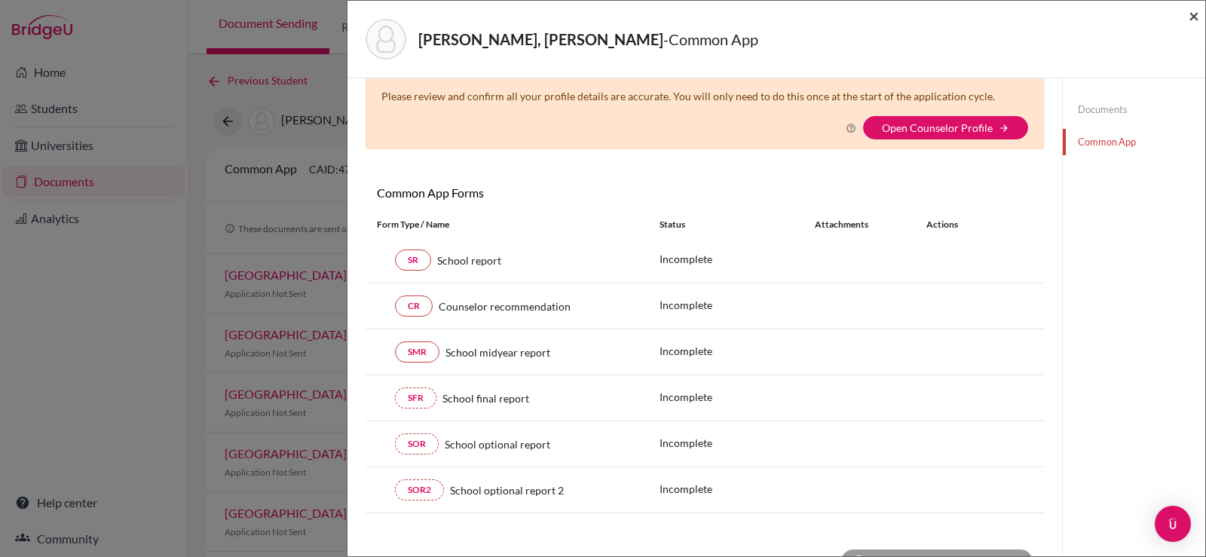
click at [1188, 12] on span "×" at bounding box center [1193, 16] width 11 height 22
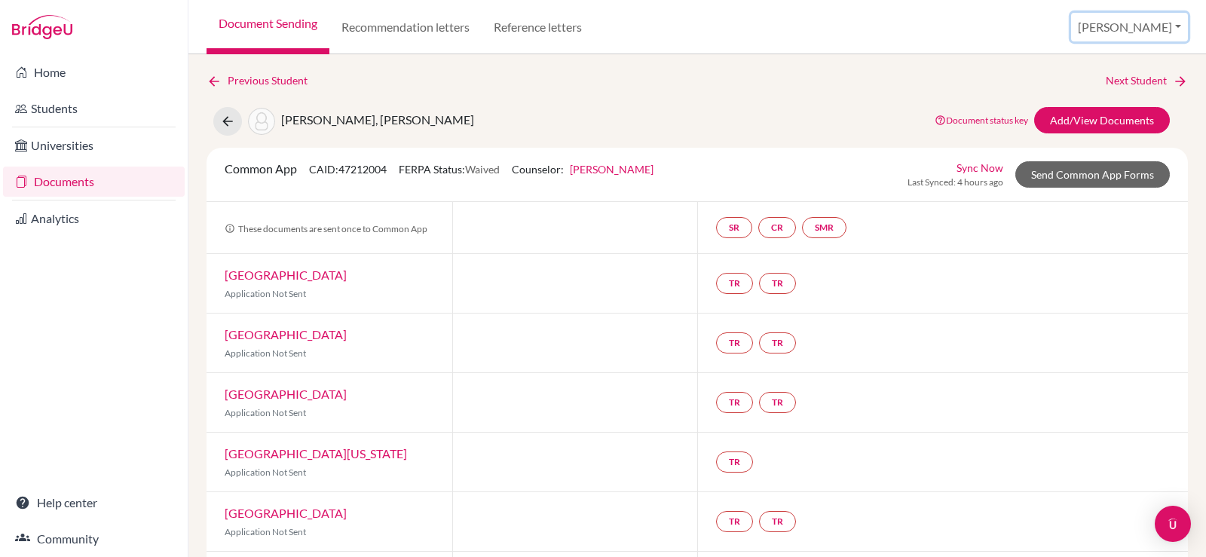
click at [1163, 33] on button "[PERSON_NAME]" at bounding box center [1129, 27] width 117 height 29
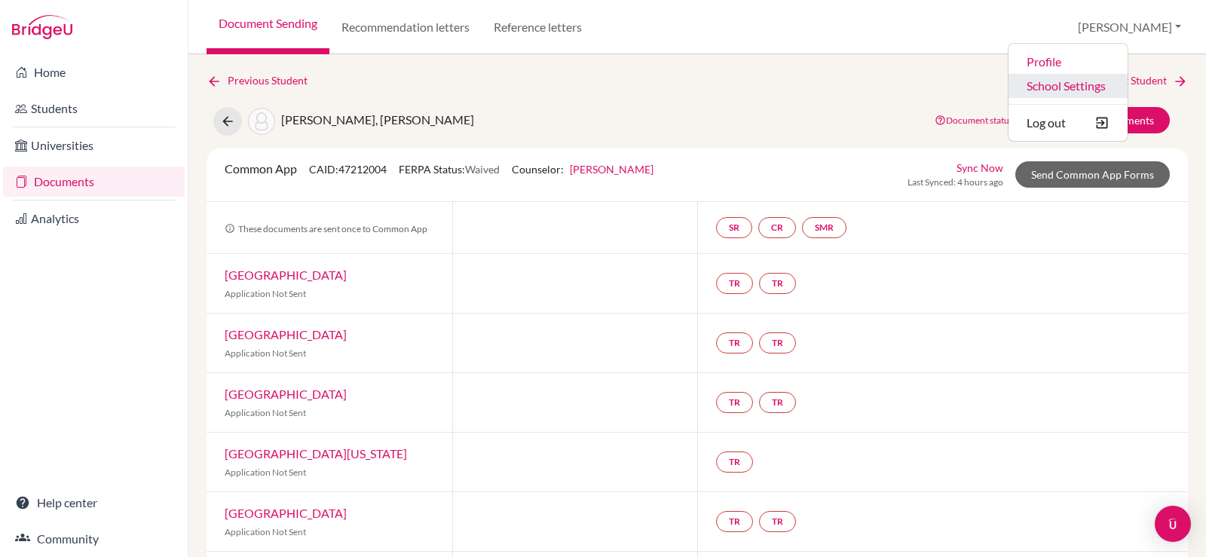
click at [1121, 93] on link "School Settings" at bounding box center [1067, 86] width 119 height 24
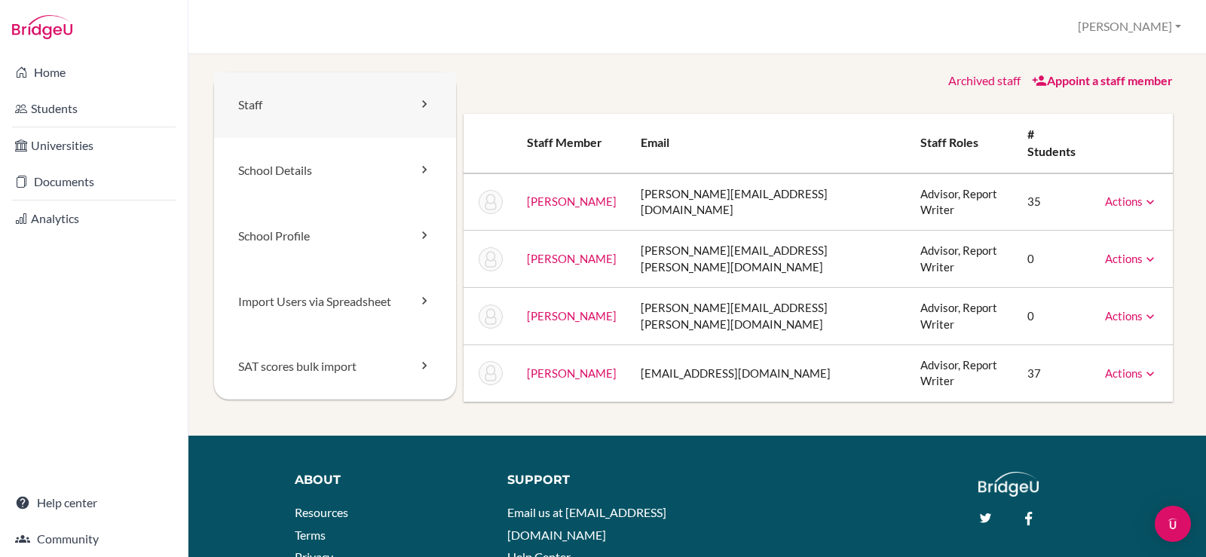
click at [324, 102] on link "Staff" at bounding box center [335, 105] width 242 height 66
click at [323, 180] on link "School Details" at bounding box center [335, 171] width 242 height 66
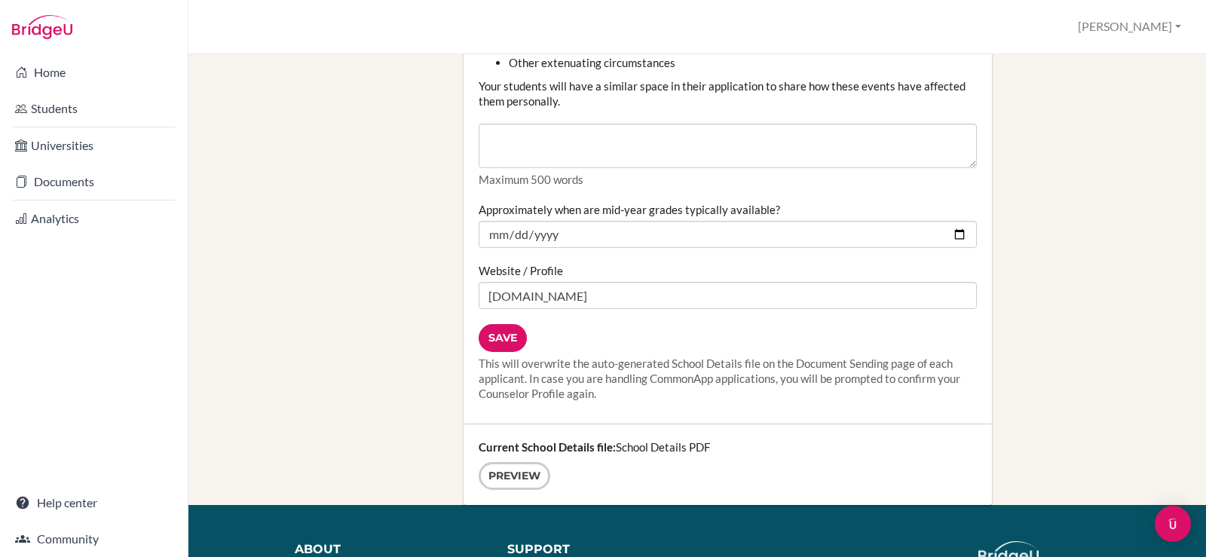
scroll to position [1884, 0]
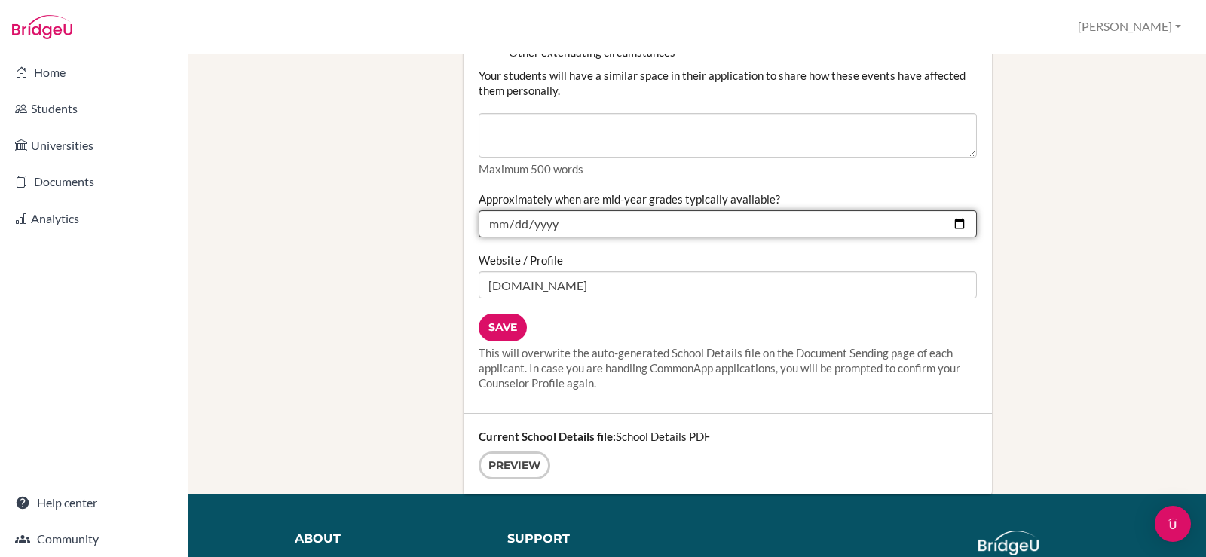
click at [650, 223] on input "[DATE]" at bounding box center [728, 223] width 498 height 27
click at [957, 225] on input "[DATE]" at bounding box center [728, 223] width 498 height 27
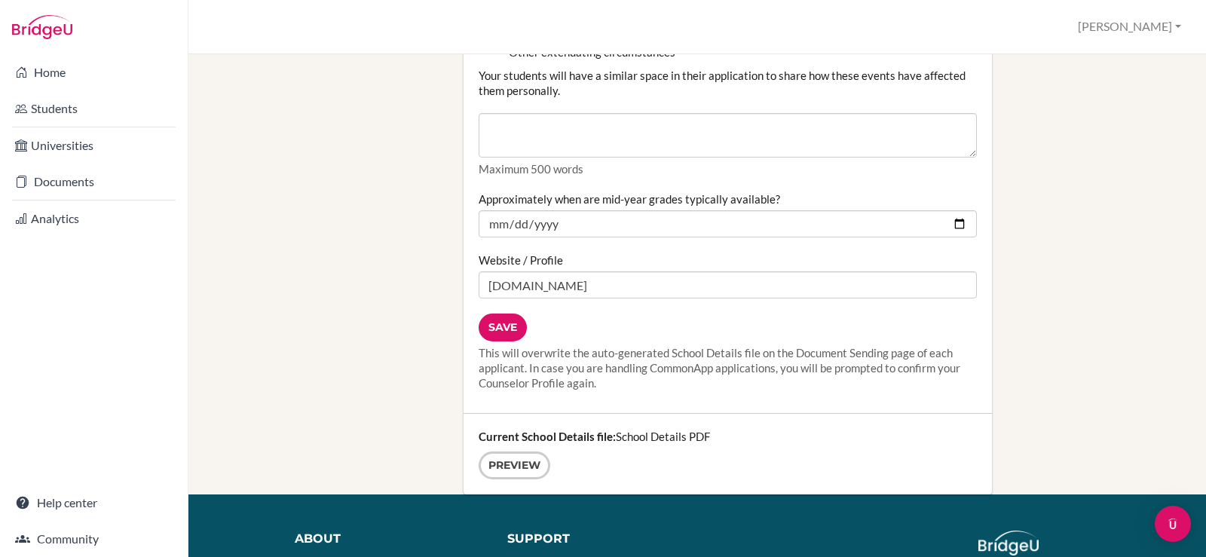
type input "[DATE]"
click at [508, 332] on input "Save" at bounding box center [503, 327] width 48 height 28
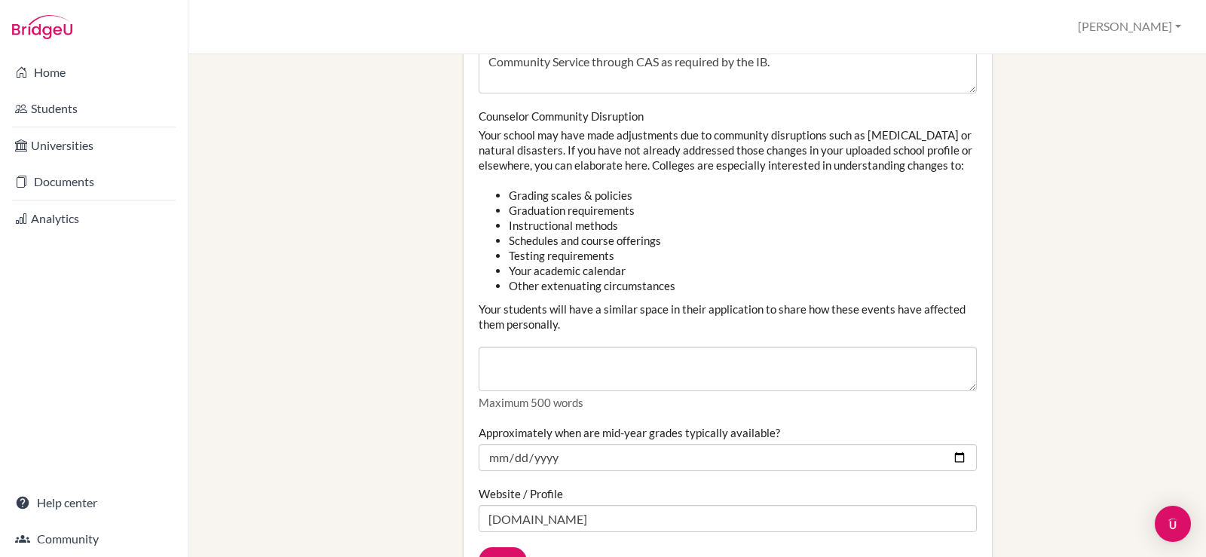
scroll to position [1658, 0]
